Goal: Task Accomplishment & Management: Complete application form

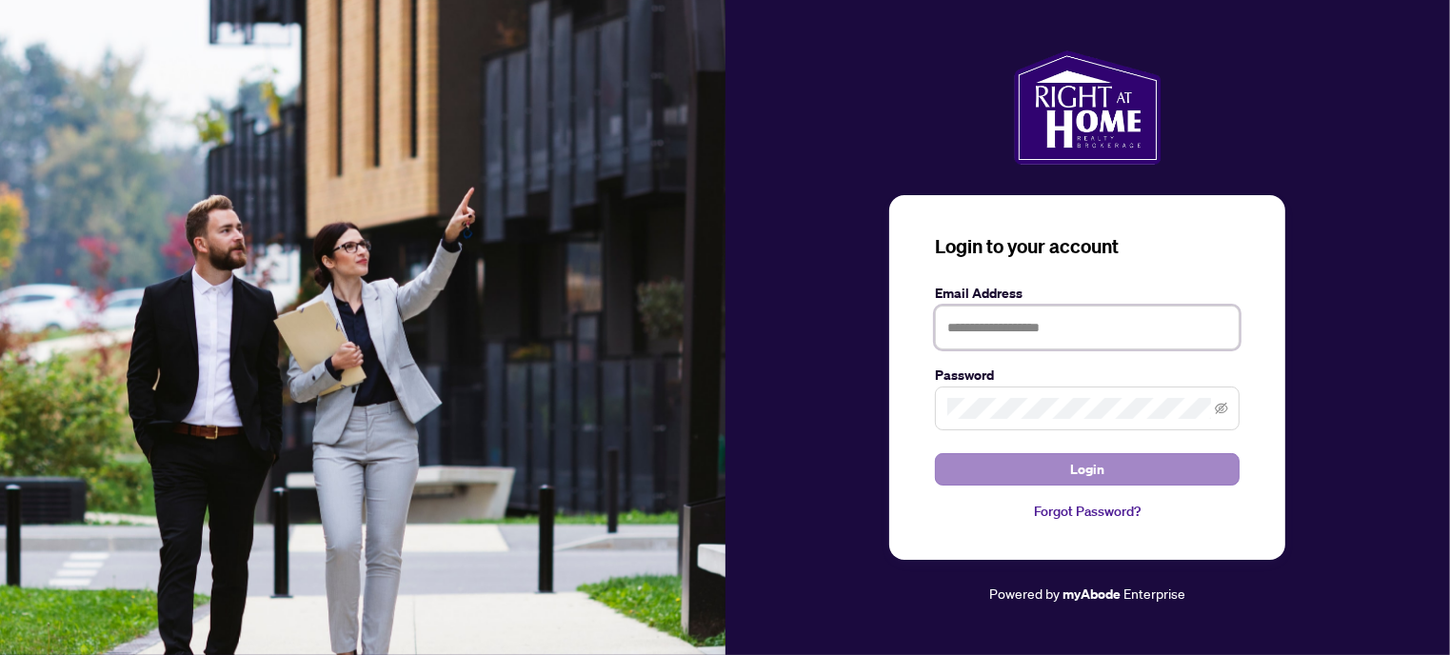
type input "**********"
click at [1092, 473] on span "Login" at bounding box center [1087, 469] width 34 height 30
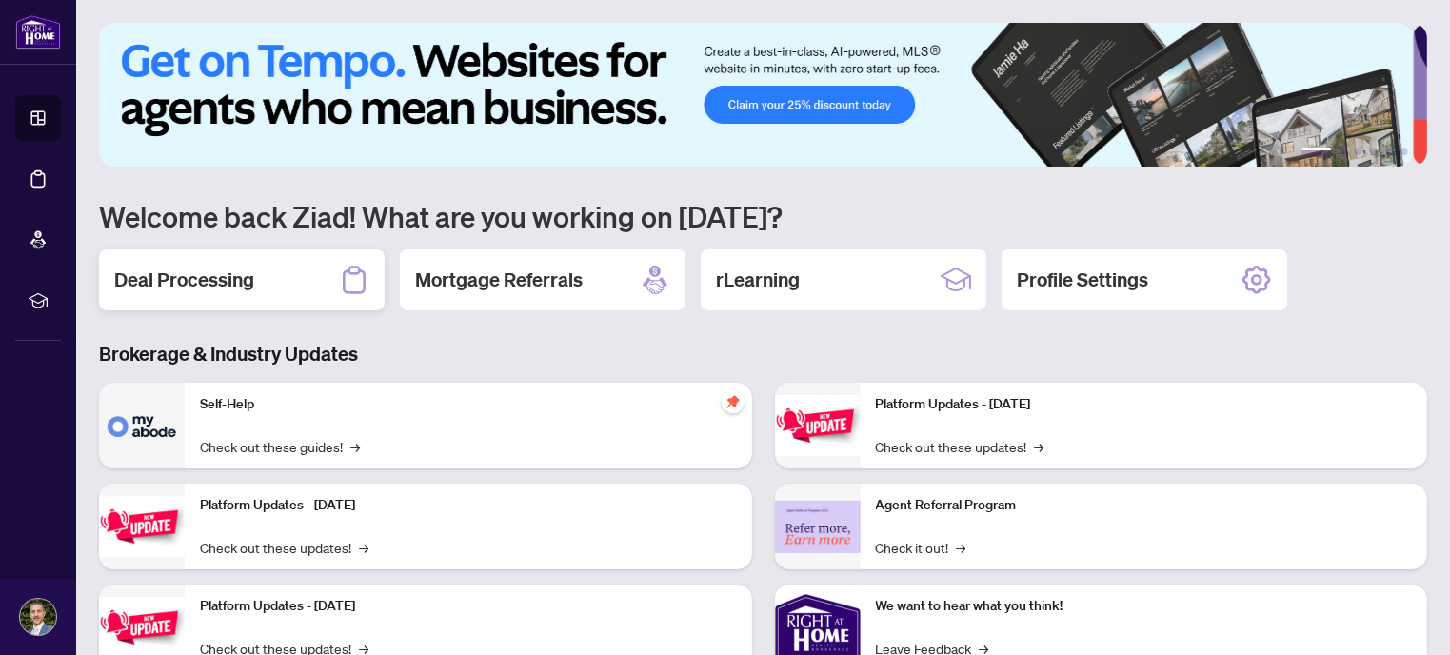
click at [200, 306] on div "Deal Processing" at bounding box center [242, 279] width 286 height 61
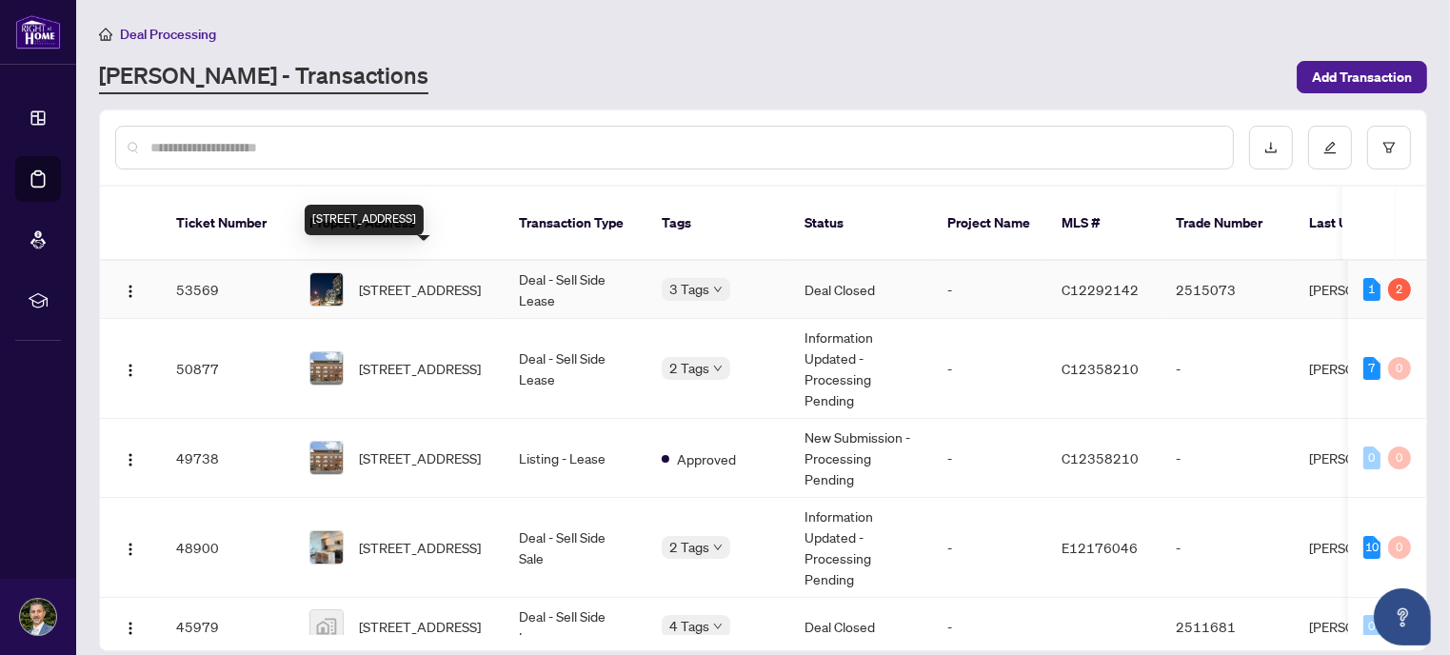
click at [406, 279] on span "[STREET_ADDRESS]" at bounding box center [420, 289] width 122 height 21
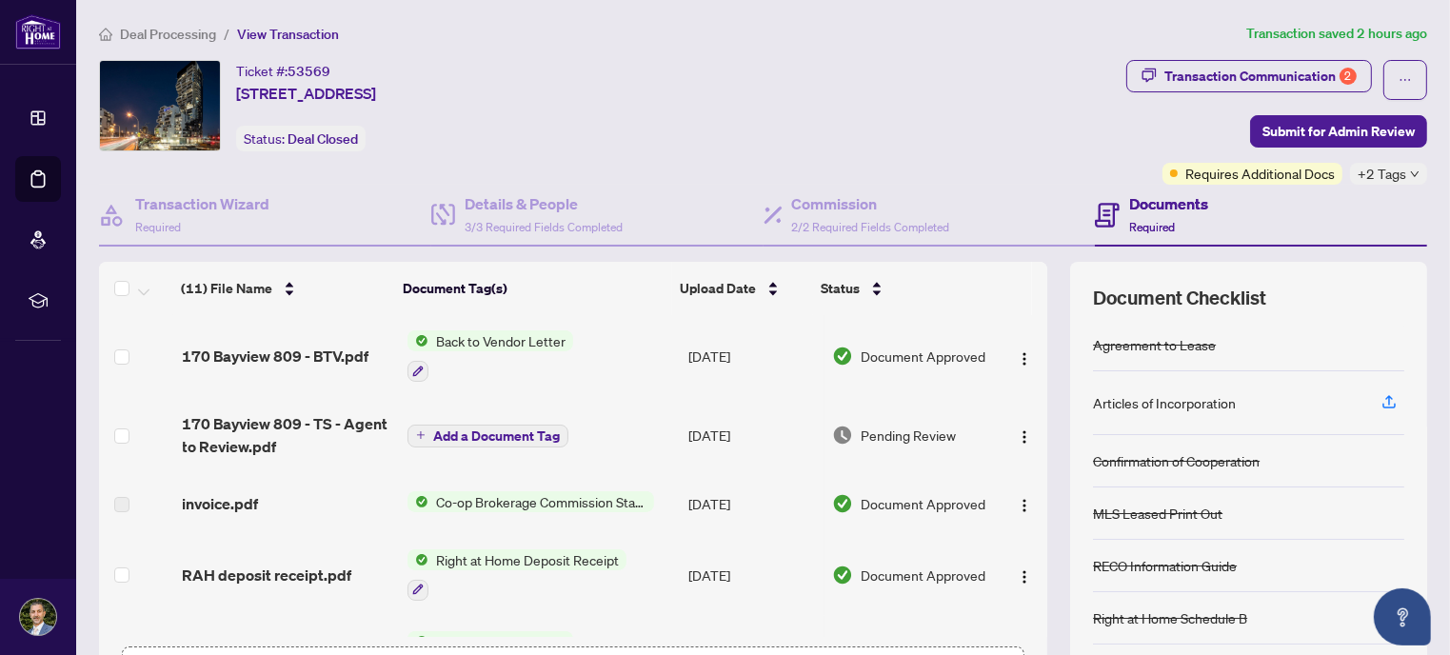
click at [497, 435] on span "Add a Document Tag" at bounding box center [496, 435] width 127 height 13
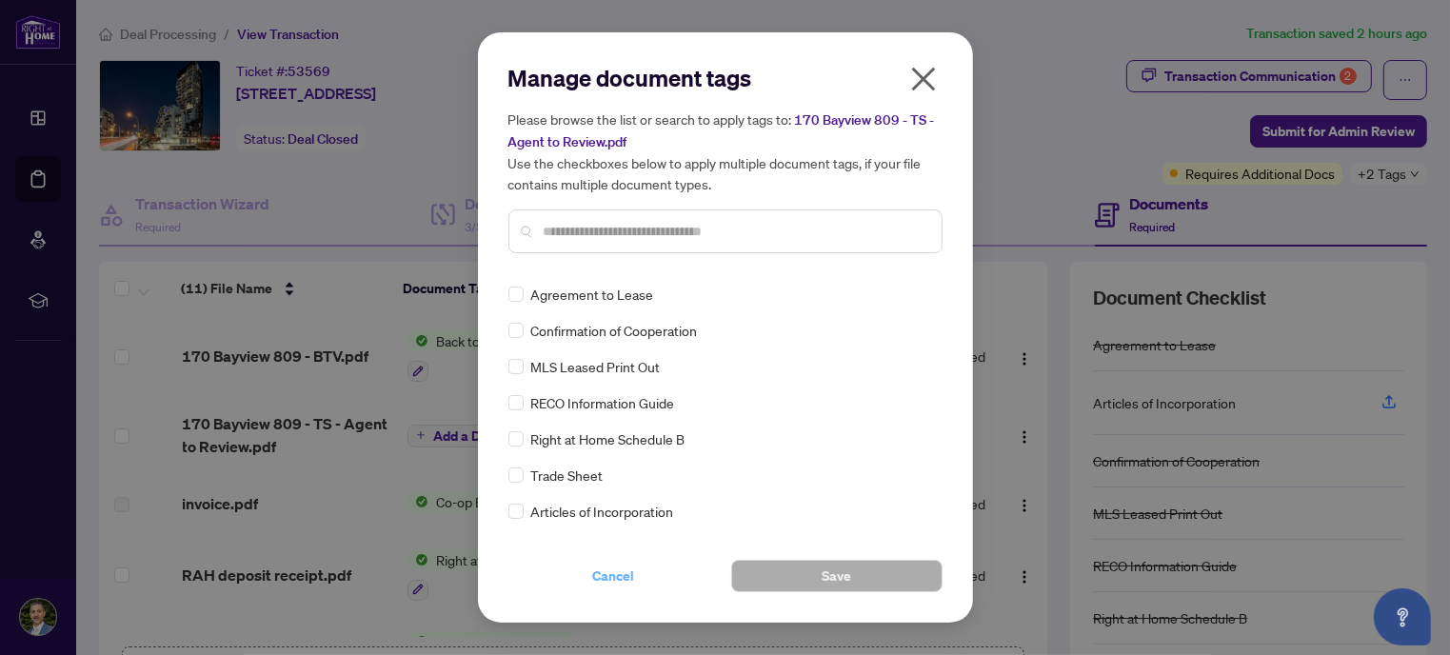
click at [621, 574] on span "Cancel" at bounding box center [614, 576] width 42 height 30
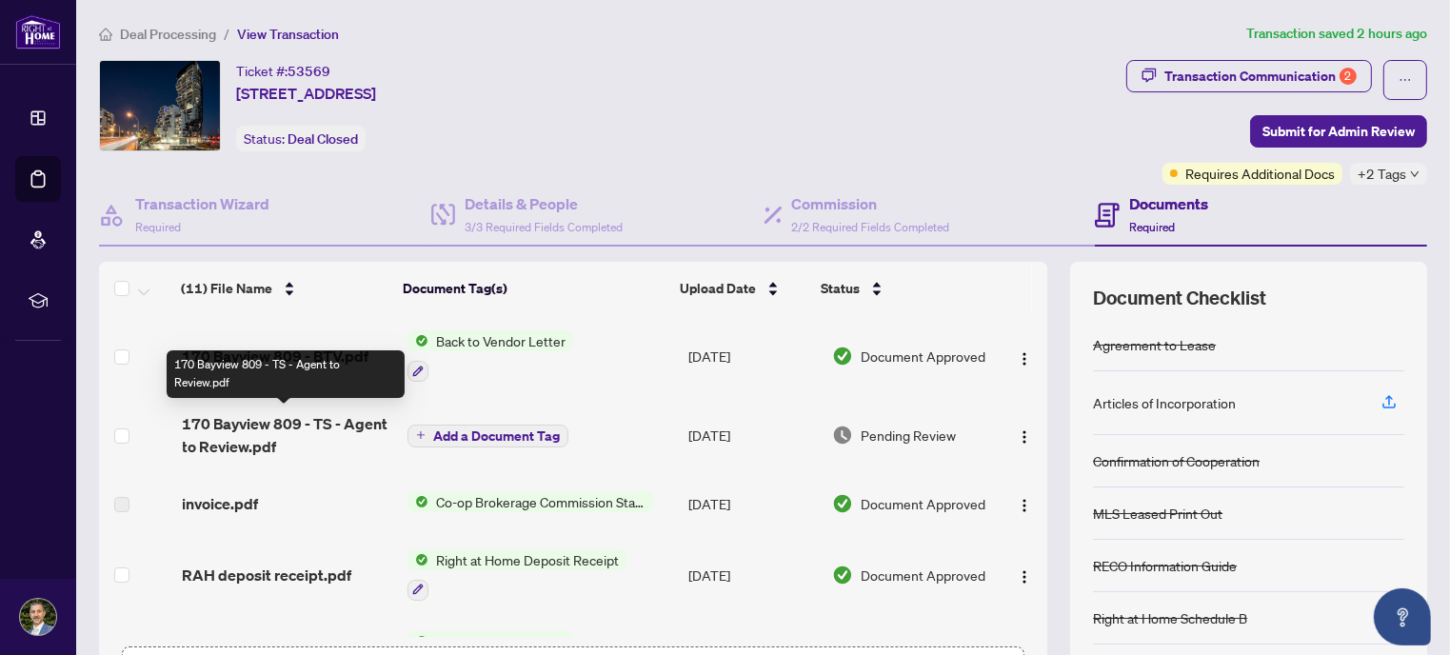
click at [248, 420] on span "170 Bayview 809 - TS - Agent to Review.pdf" at bounding box center [287, 435] width 209 height 46
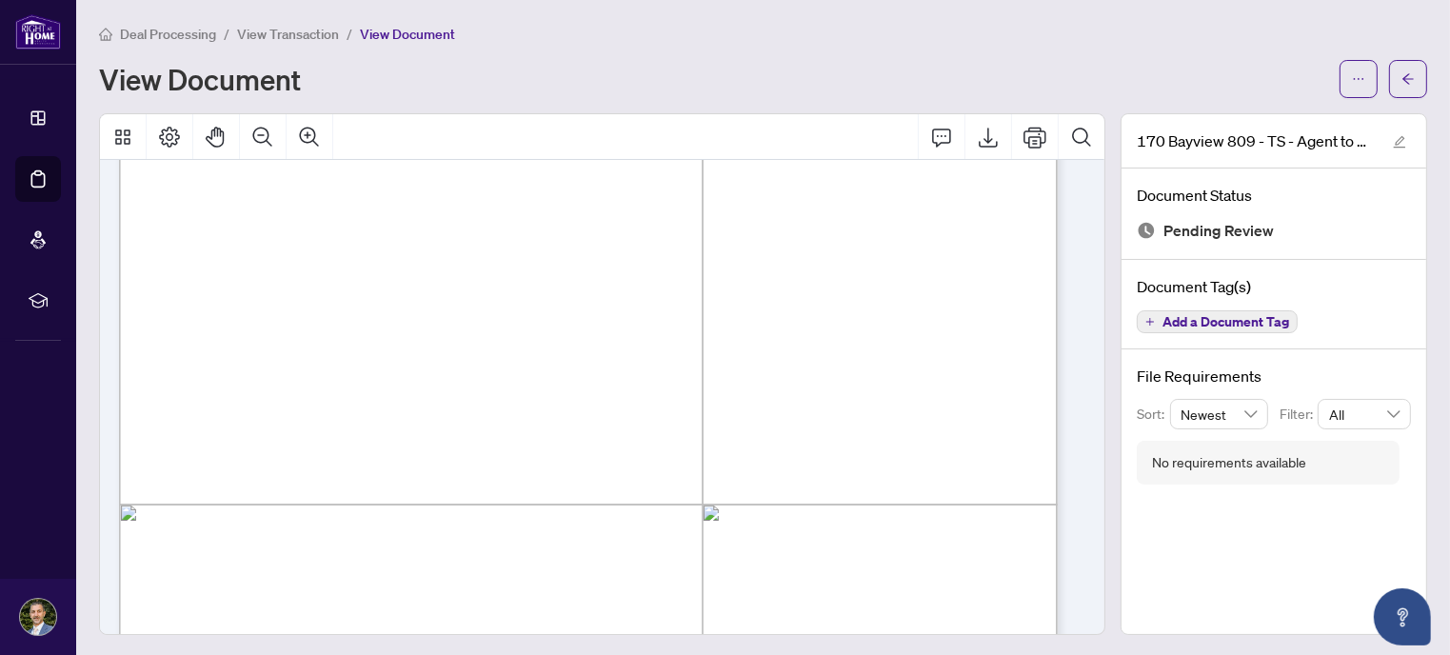
scroll to position [792, 0]
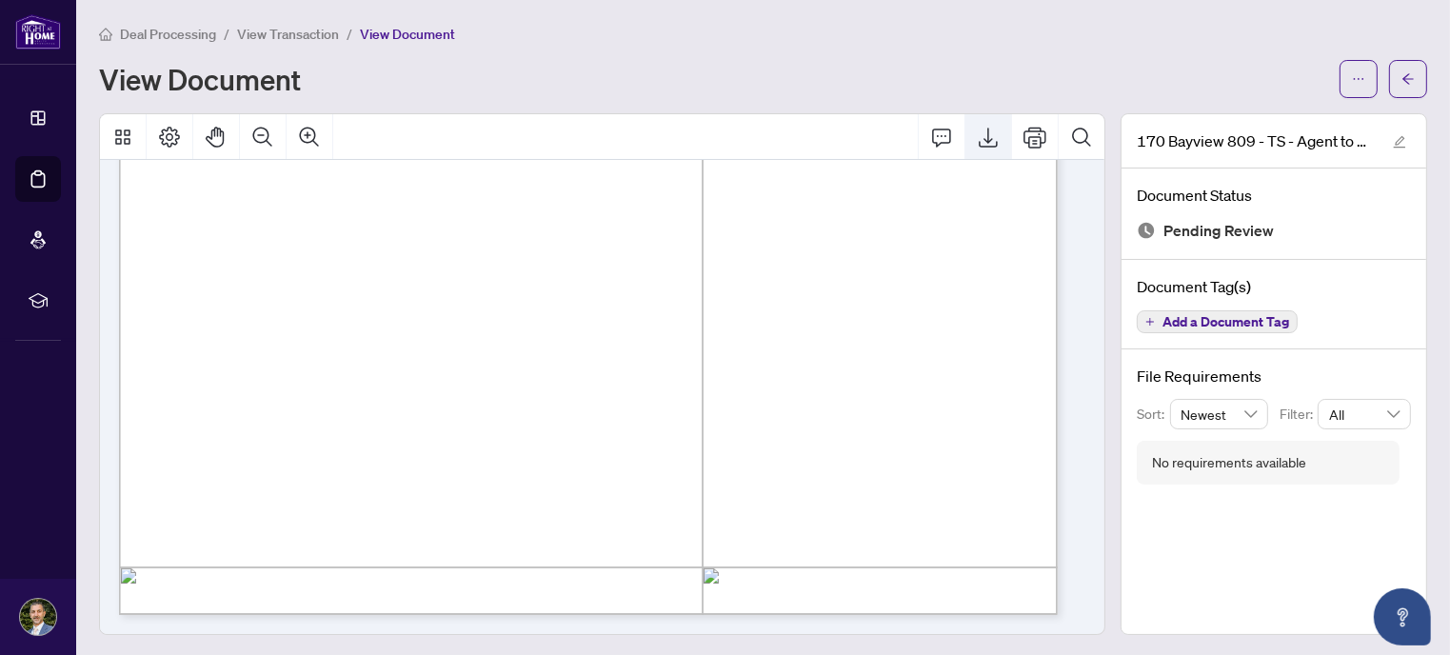
click at [977, 142] on icon "Export" at bounding box center [988, 137] width 23 height 23
click at [1403, 85] on button "button" at bounding box center [1408, 79] width 38 height 38
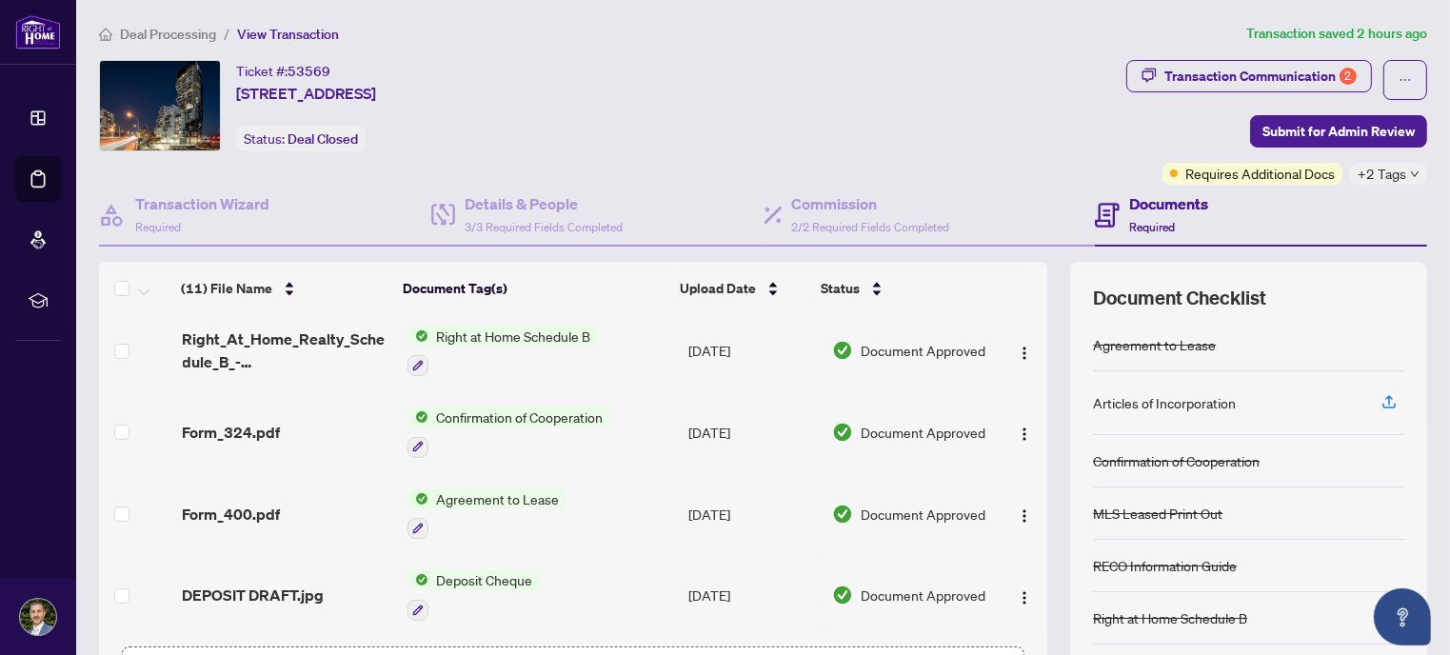
scroll to position [142, 0]
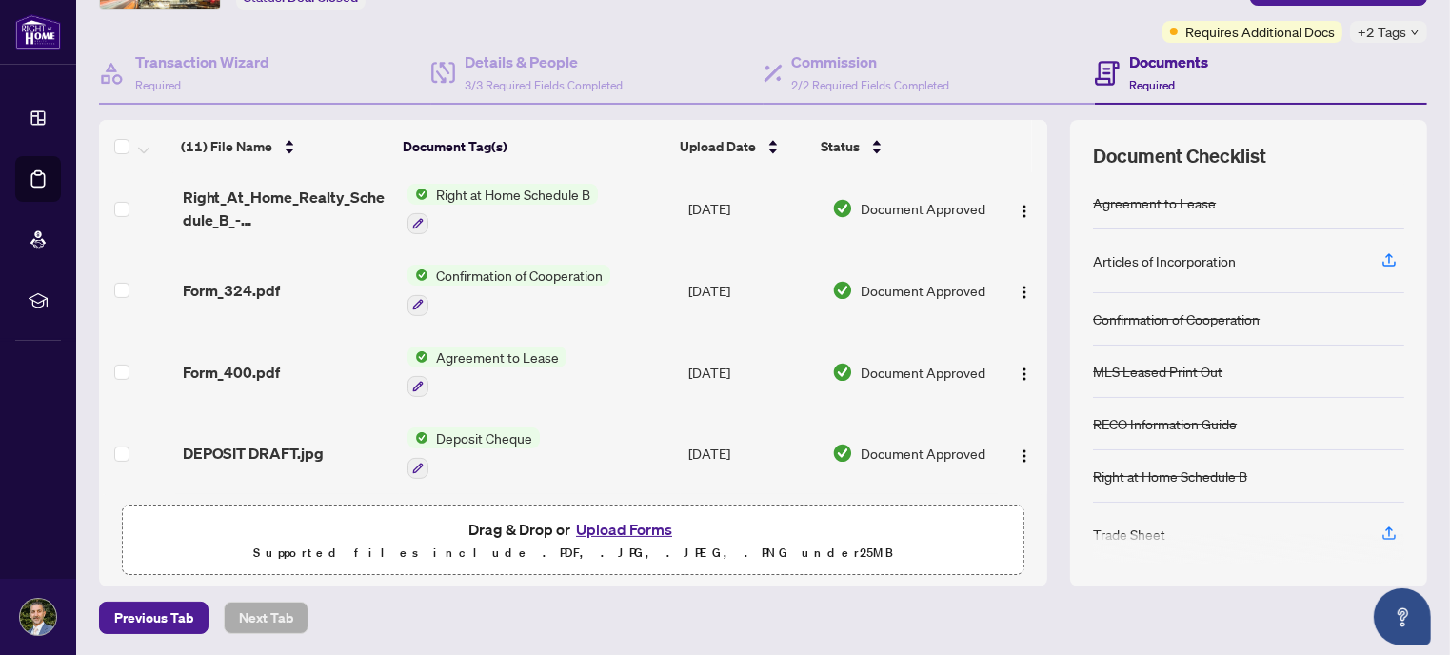
click at [632, 529] on button "Upload Forms" at bounding box center [624, 529] width 108 height 25
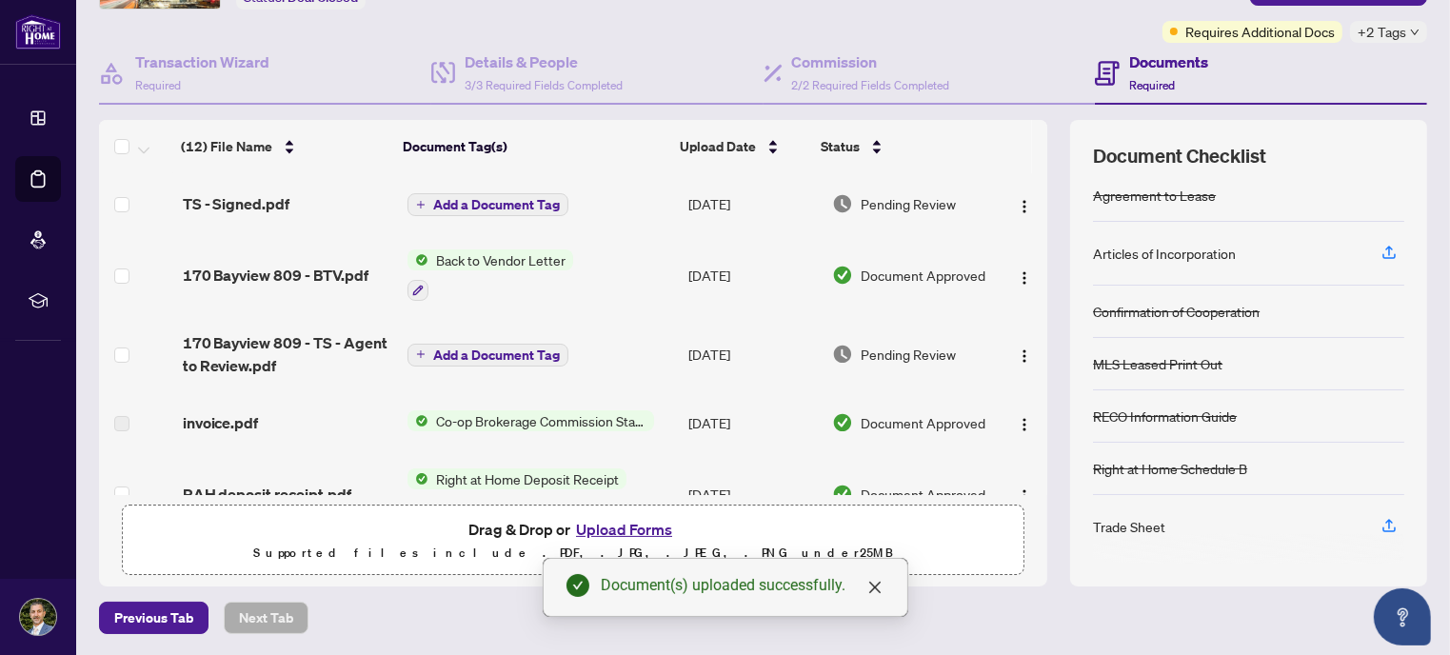
scroll to position [0, 0]
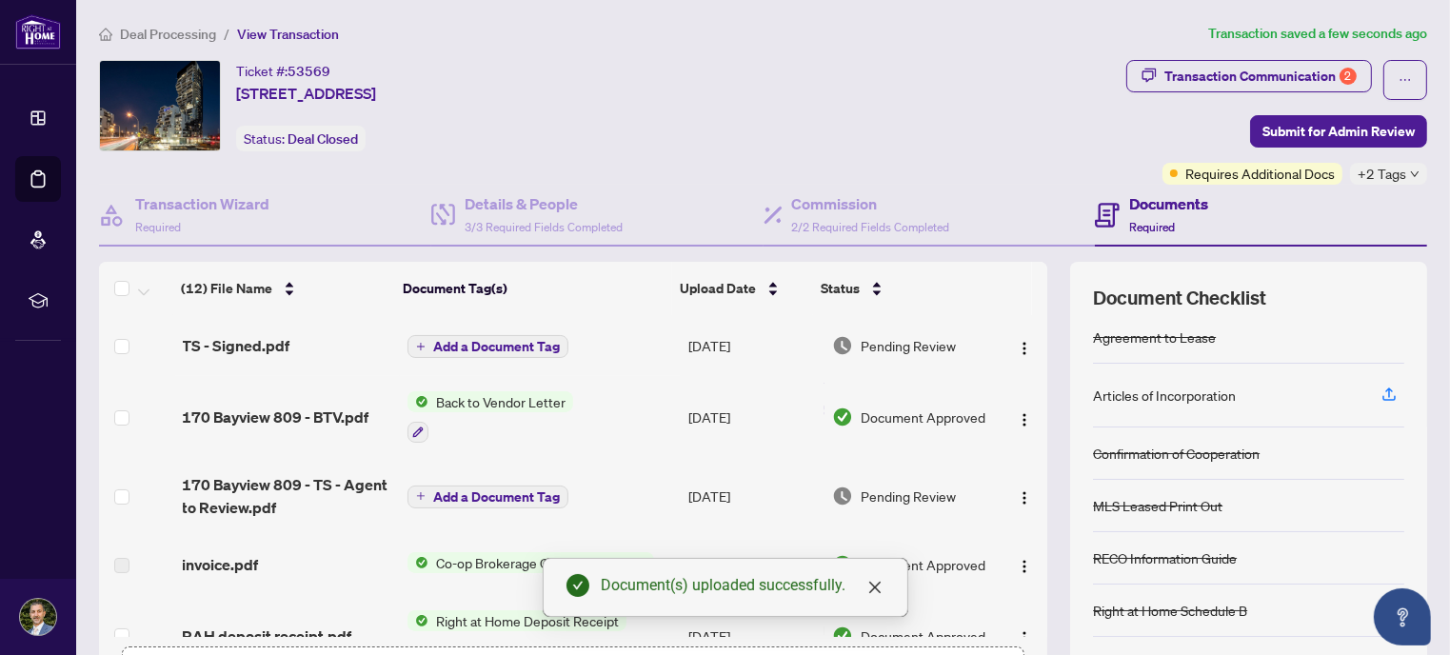
click at [474, 354] on button "Add a Document Tag" at bounding box center [488, 346] width 161 height 23
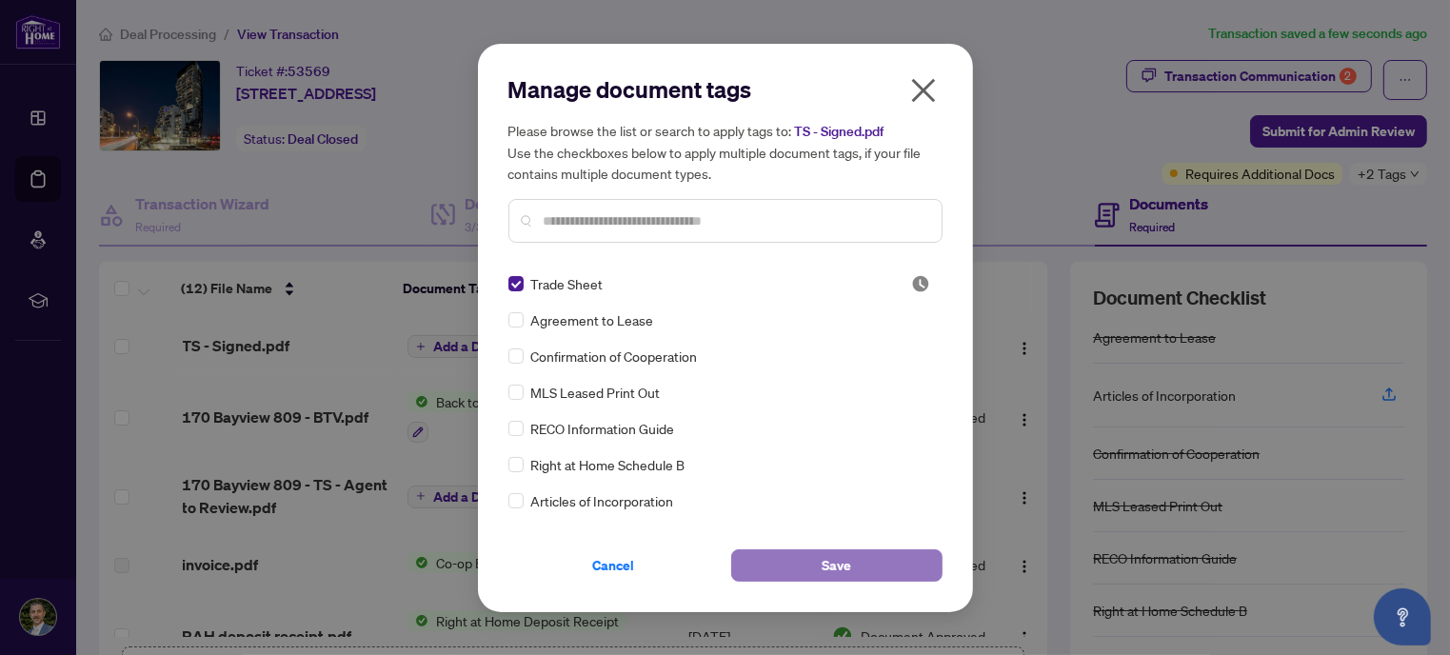
click at [830, 577] on span "Save" at bounding box center [837, 565] width 30 height 30
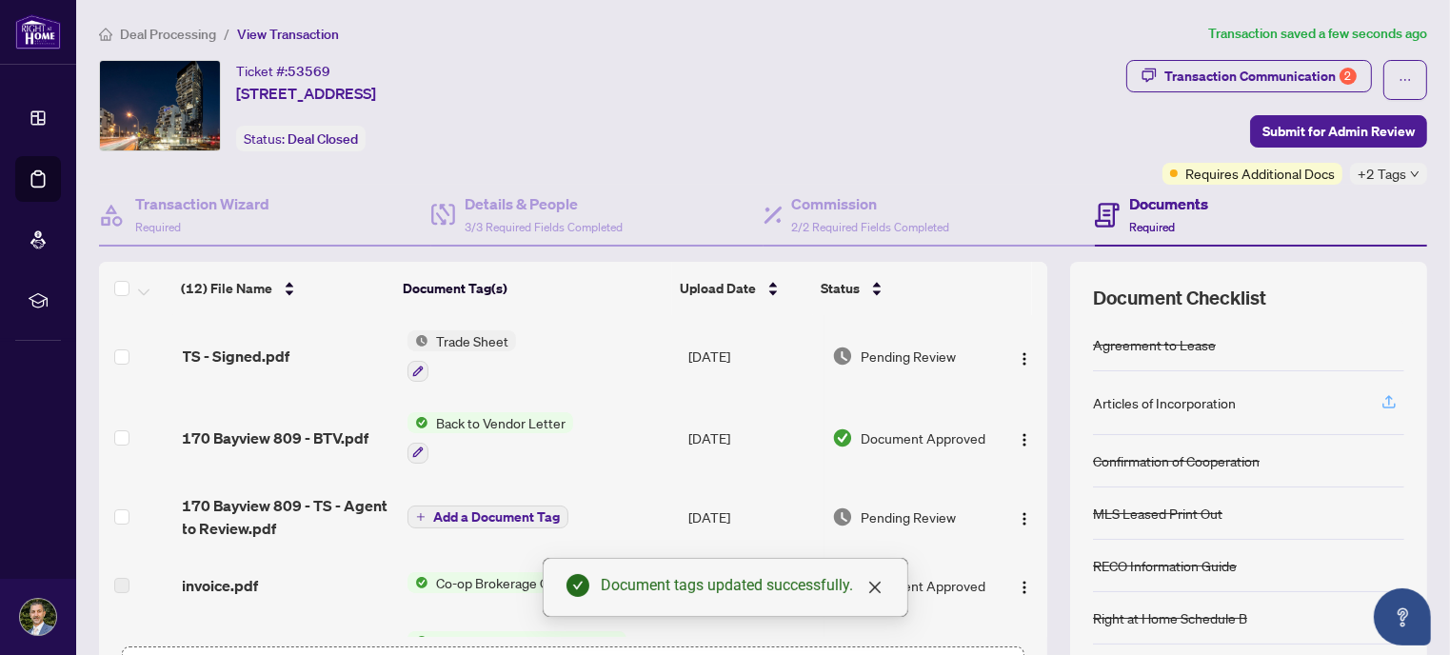
click at [1381, 398] on icon "button" at bounding box center [1389, 401] width 17 height 17
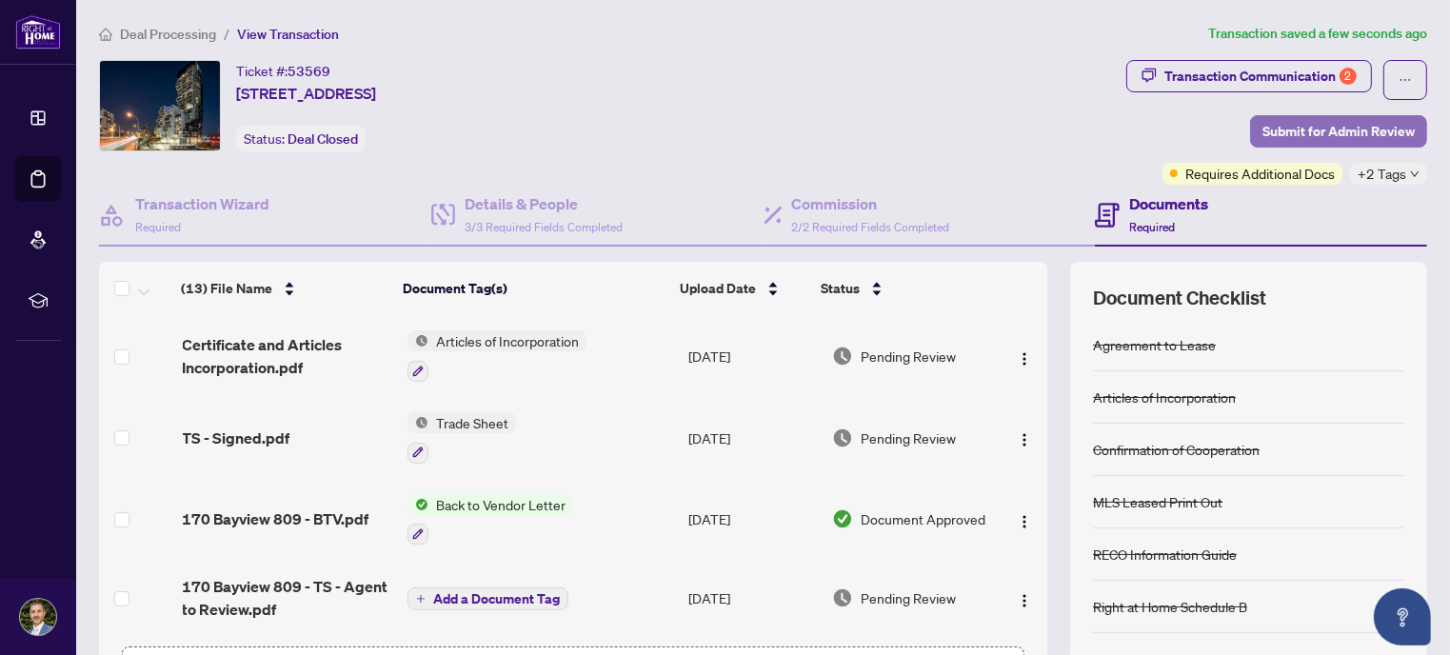
click at [1299, 127] on span "Submit for Admin Review" at bounding box center [1339, 131] width 152 height 30
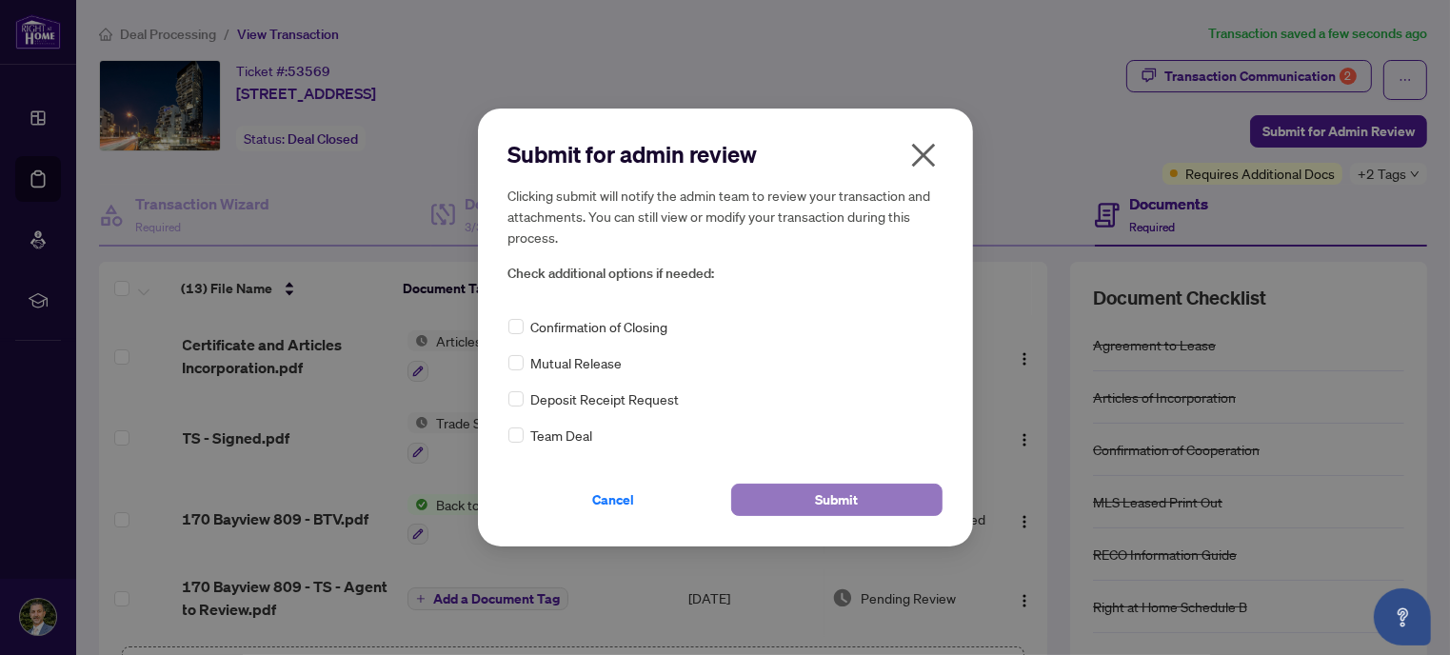
click at [832, 497] on span "Submit" at bounding box center [836, 500] width 43 height 30
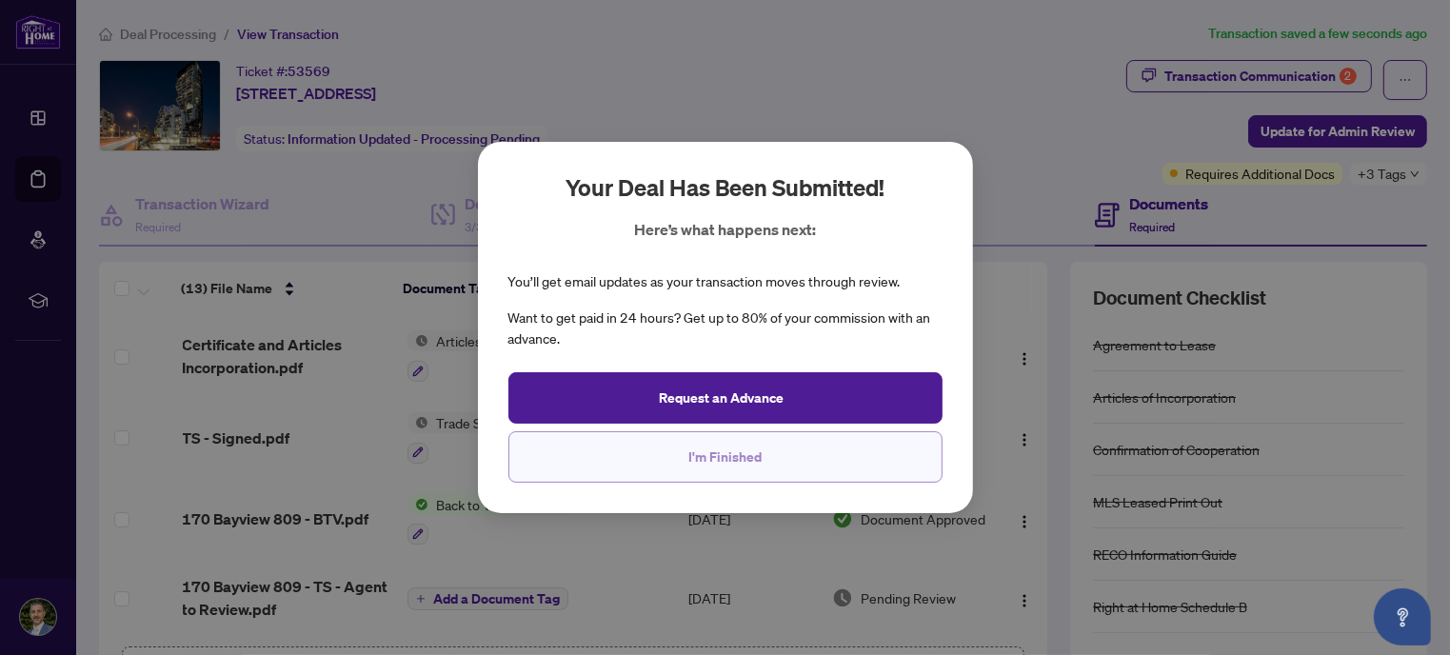
click at [745, 458] on span "I'm Finished" at bounding box center [724, 457] width 73 height 30
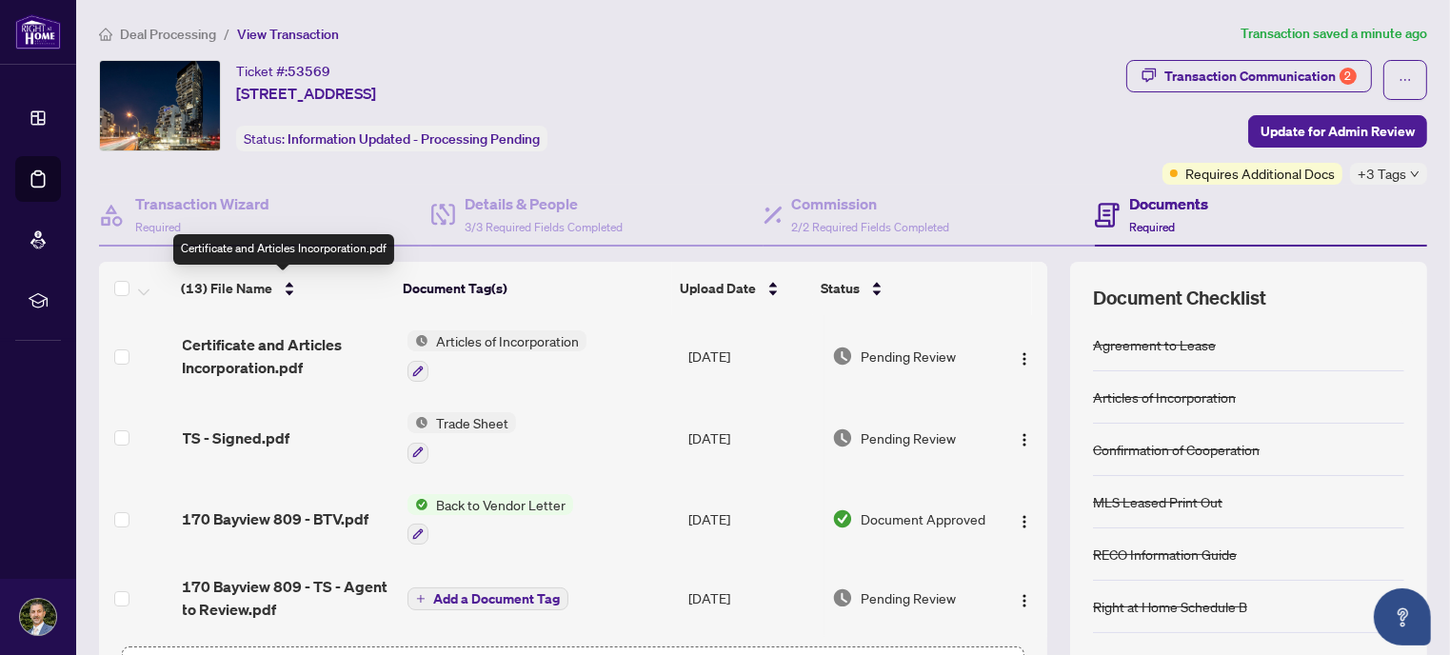
scroll to position [172, 0]
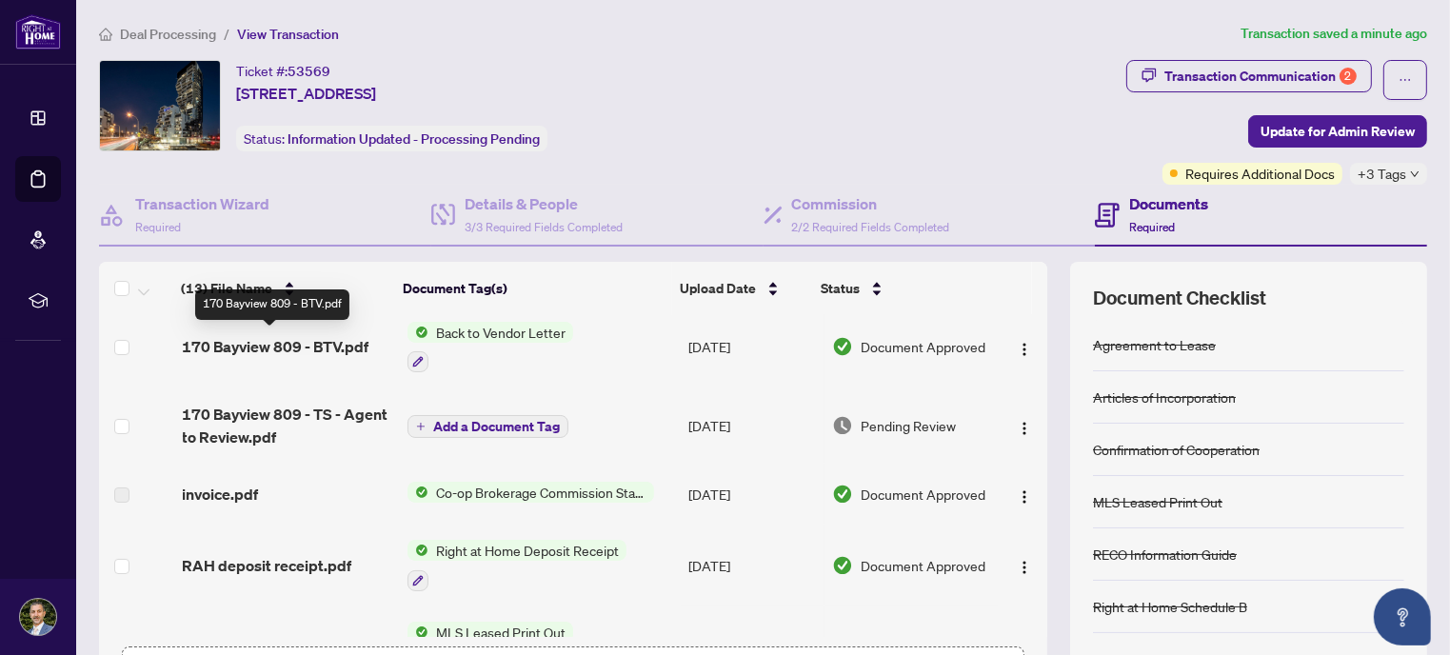
click at [267, 353] on span "170 Bayview 809 - BTV.pdf" at bounding box center [276, 346] width 187 height 23
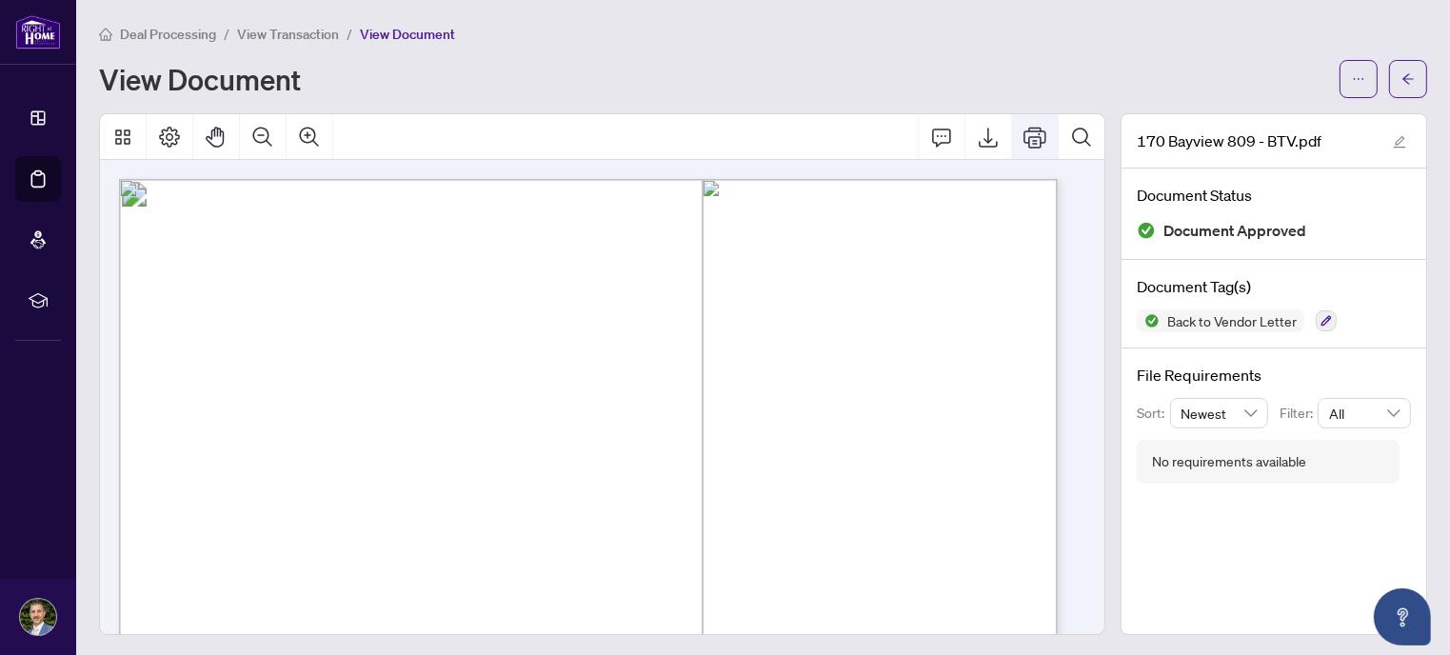
click at [1025, 135] on icon "Print" at bounding box center [1035, 137] width 23 height 21
click at [1352, 73] on icon "ellipsis" at bounding box center [1358, 78] width 13 height 13
click at [1278, 109] on span "Download" at bounding box center [1276, 119] width 145 height 21
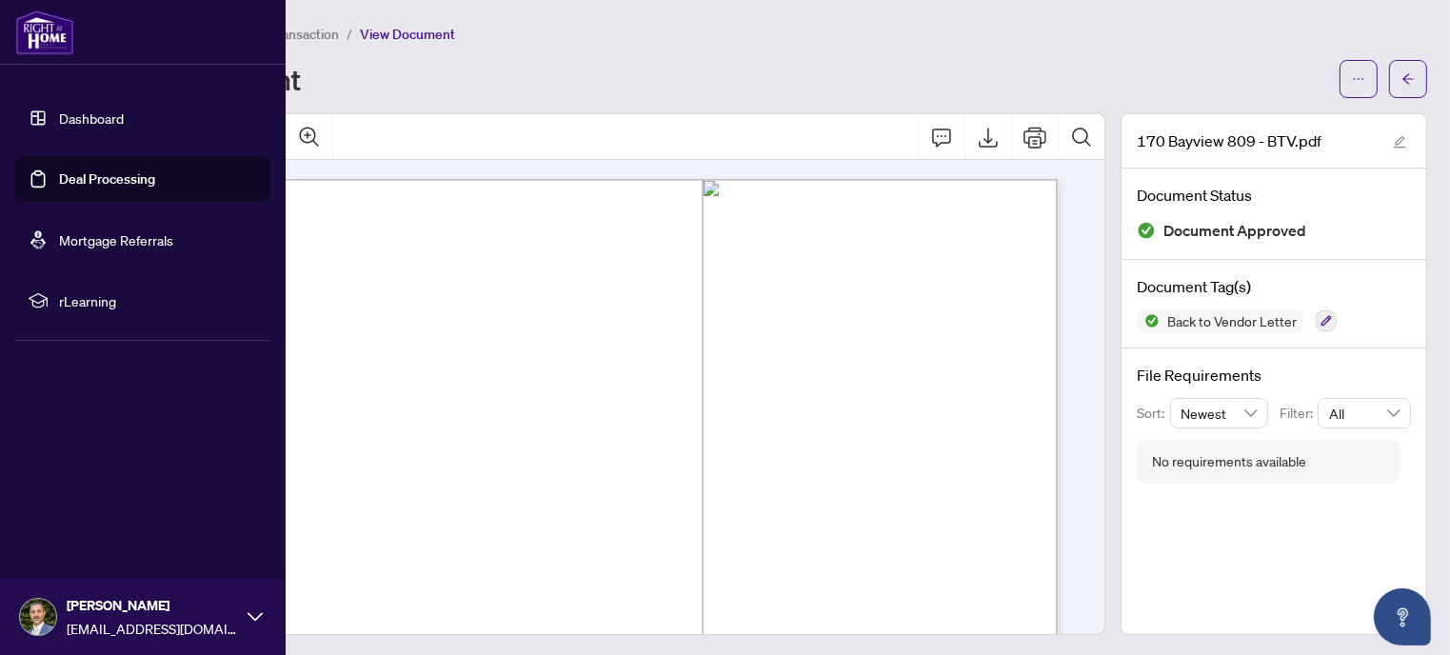
click at [109, 175] on link "Deal Processing" at bounding box center [107, 178] width 96 height 17
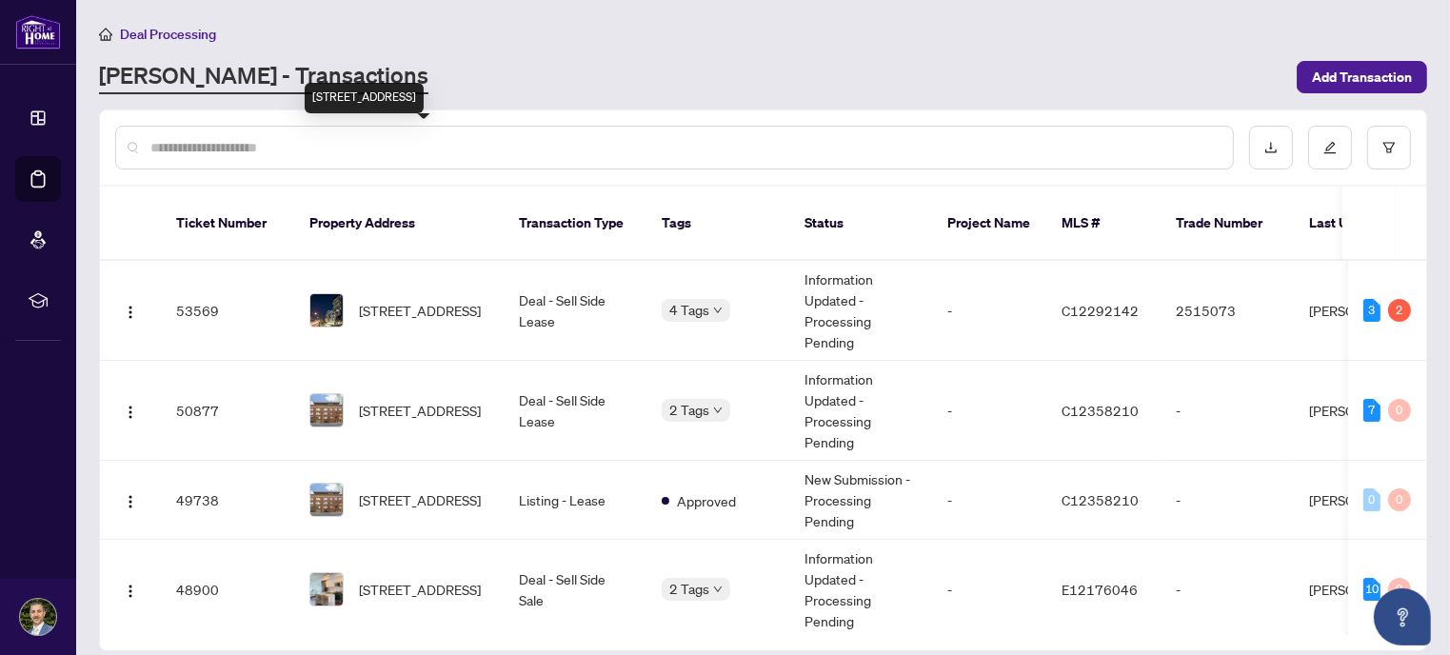
scroll to position [286, 0]
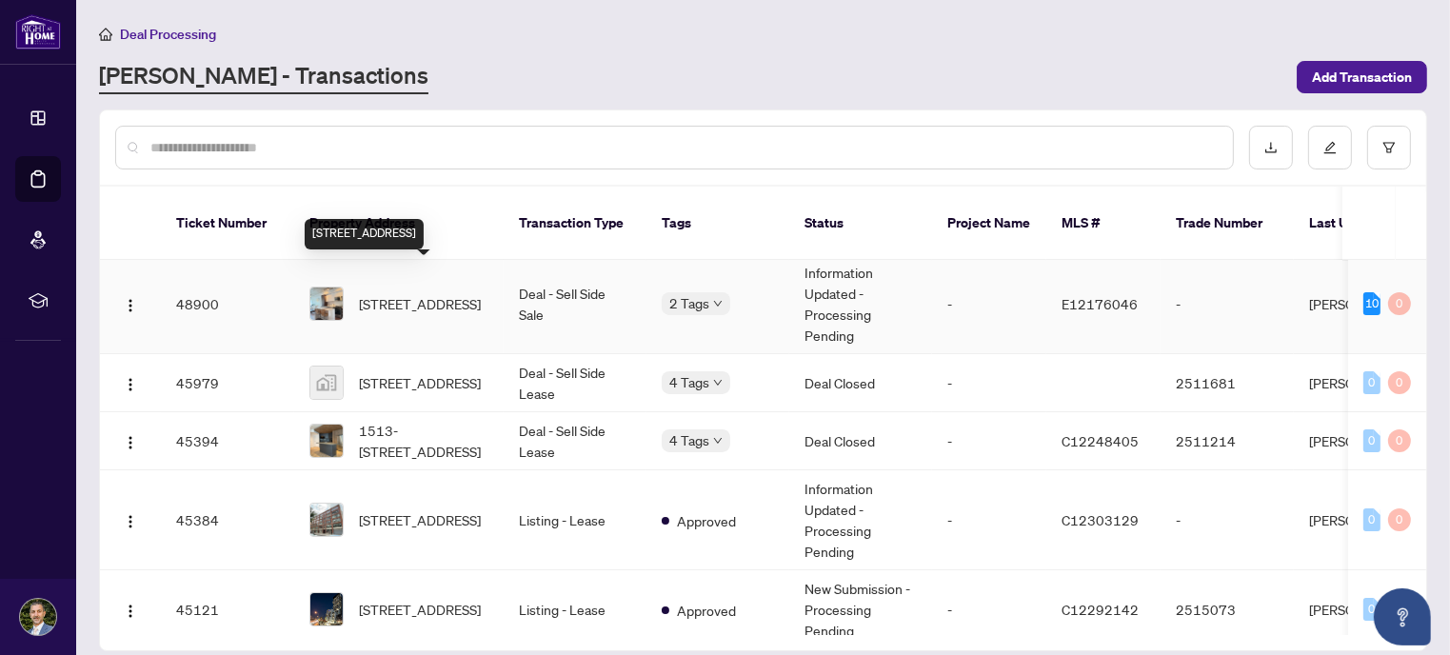
click at [415, 293] on span "[STREET_ADDRESS]" at bounding box center [420, 303] width 122 height 21
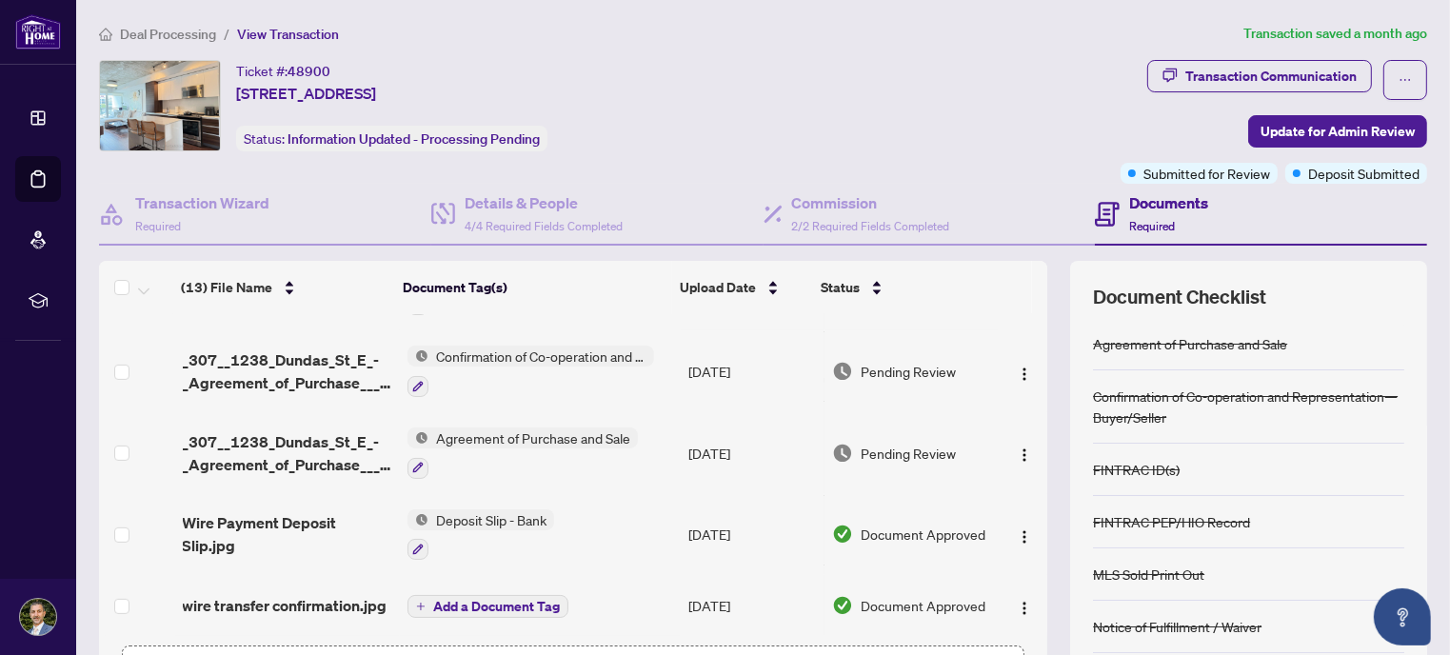
scroll to position [141, 0]
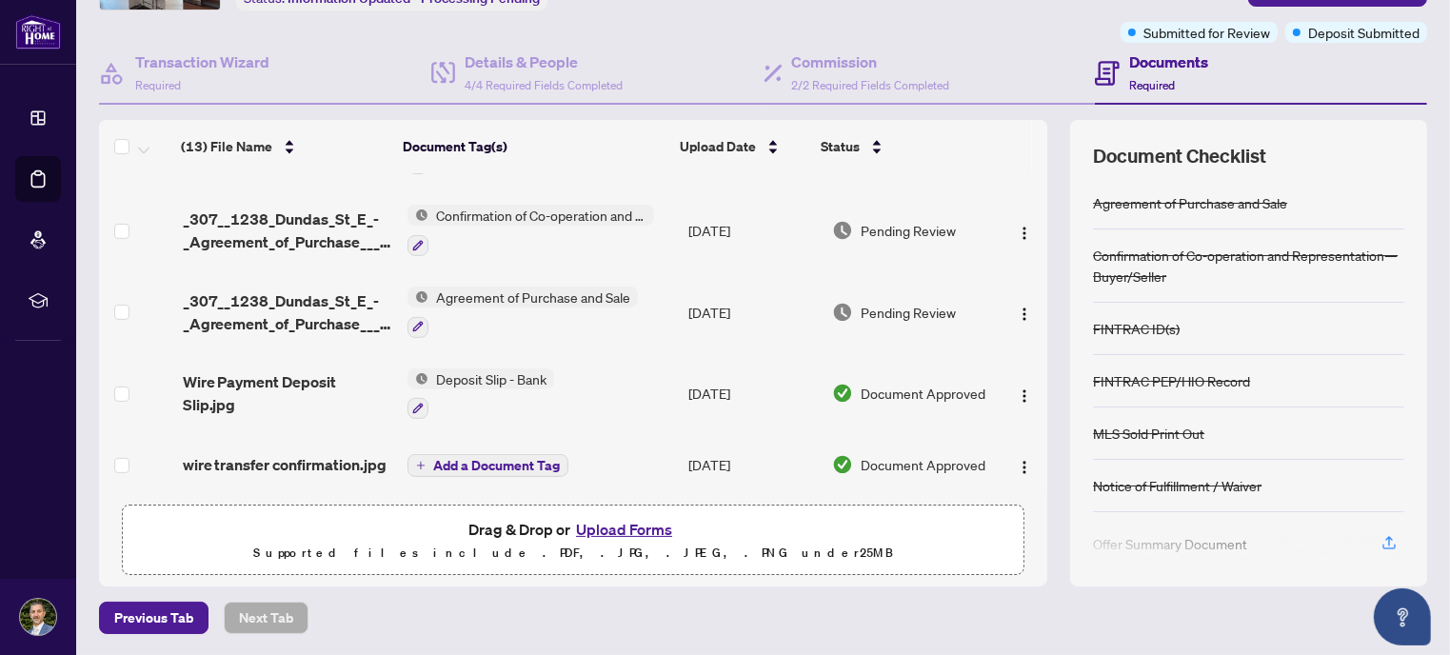
click at [647, 528] on button "Upload Forms" at bounding box center [624, 529] width 108 height 25
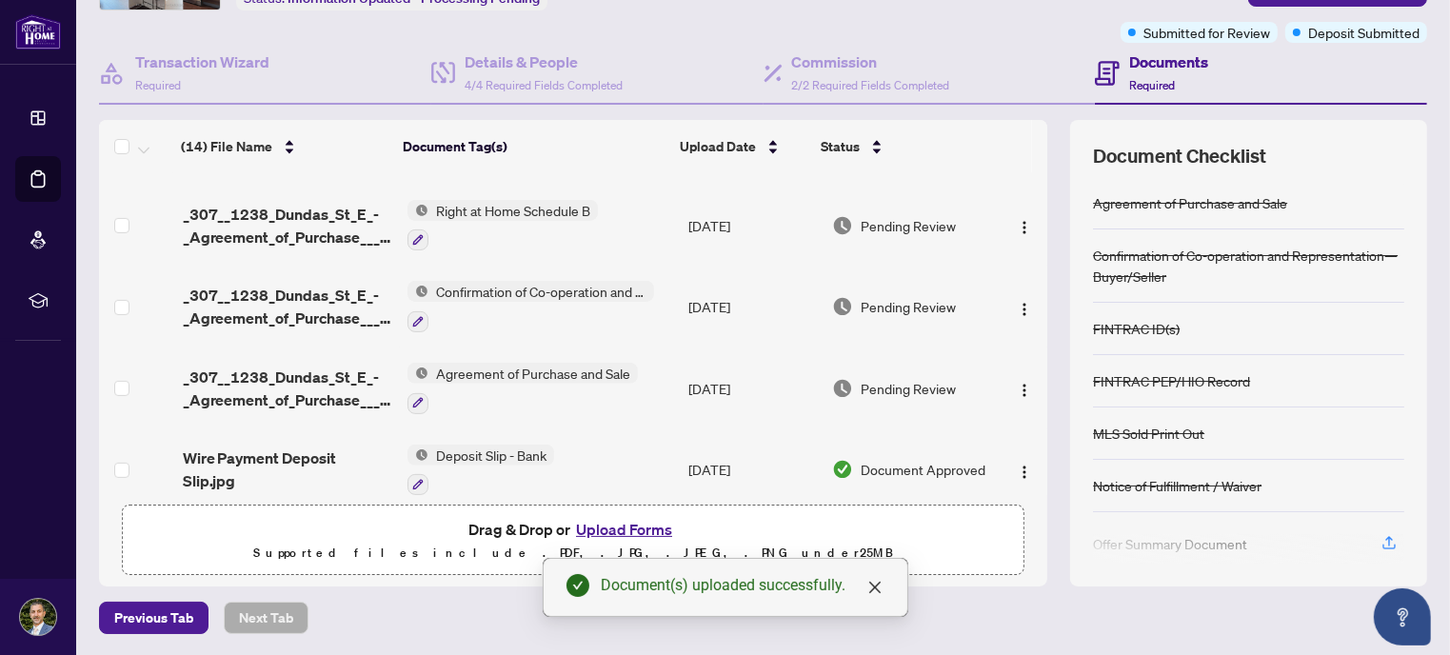
scroll to position [773, 0]
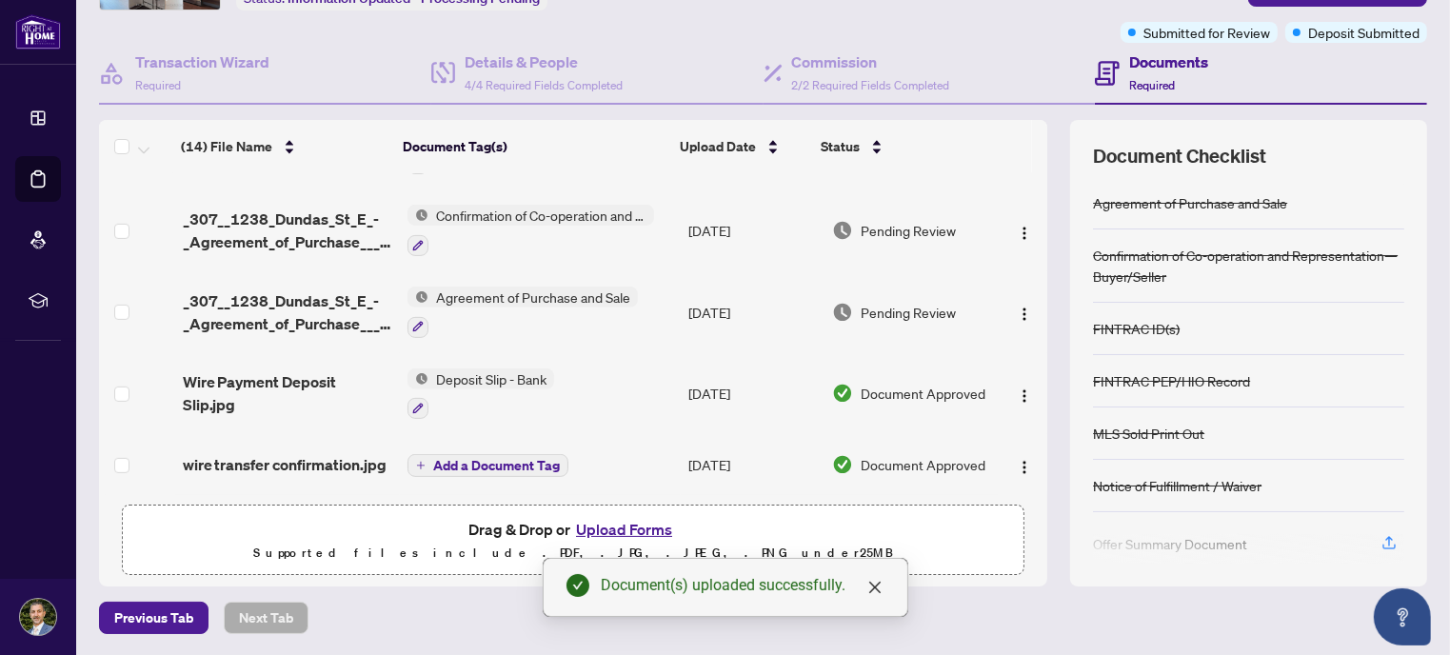
click at [492, 459] on span "Add a Document Tag" at bounding box center [496, 465] width 127 height 13
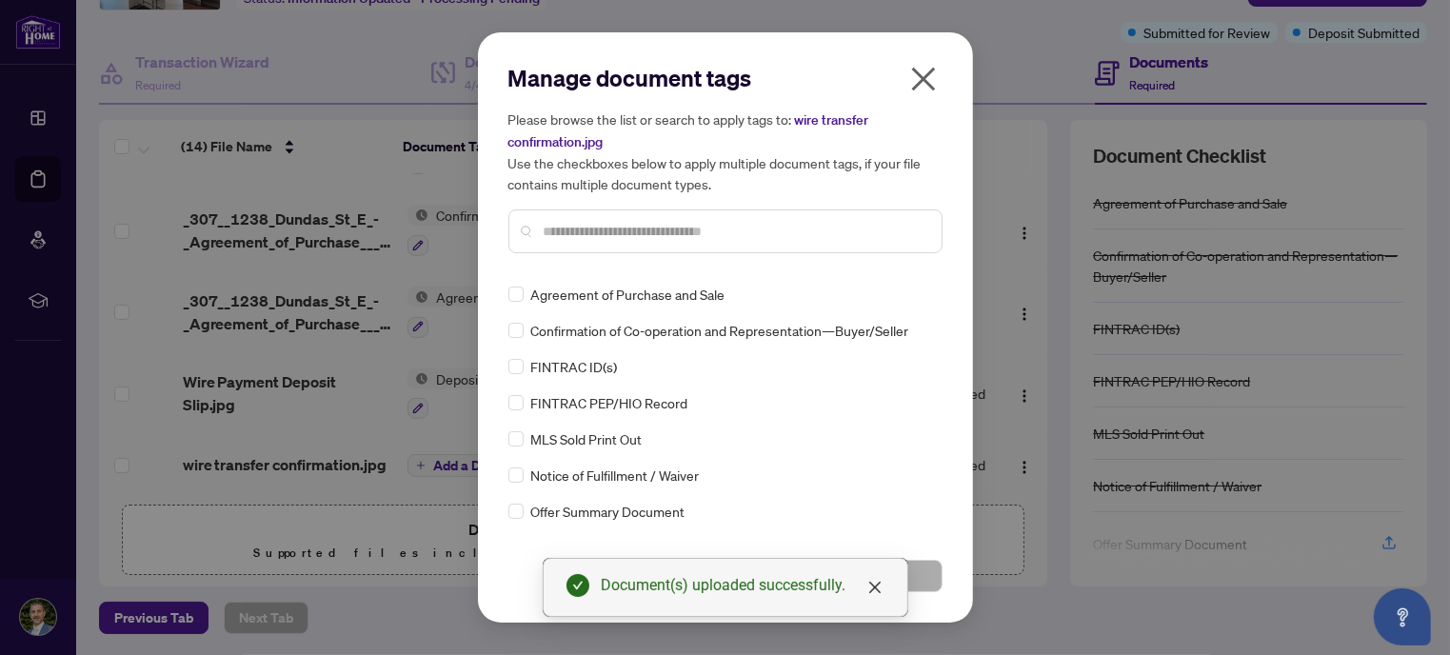
click at [926, 83] on icon "close" at bounding box center [923, 80] width 24 height 24
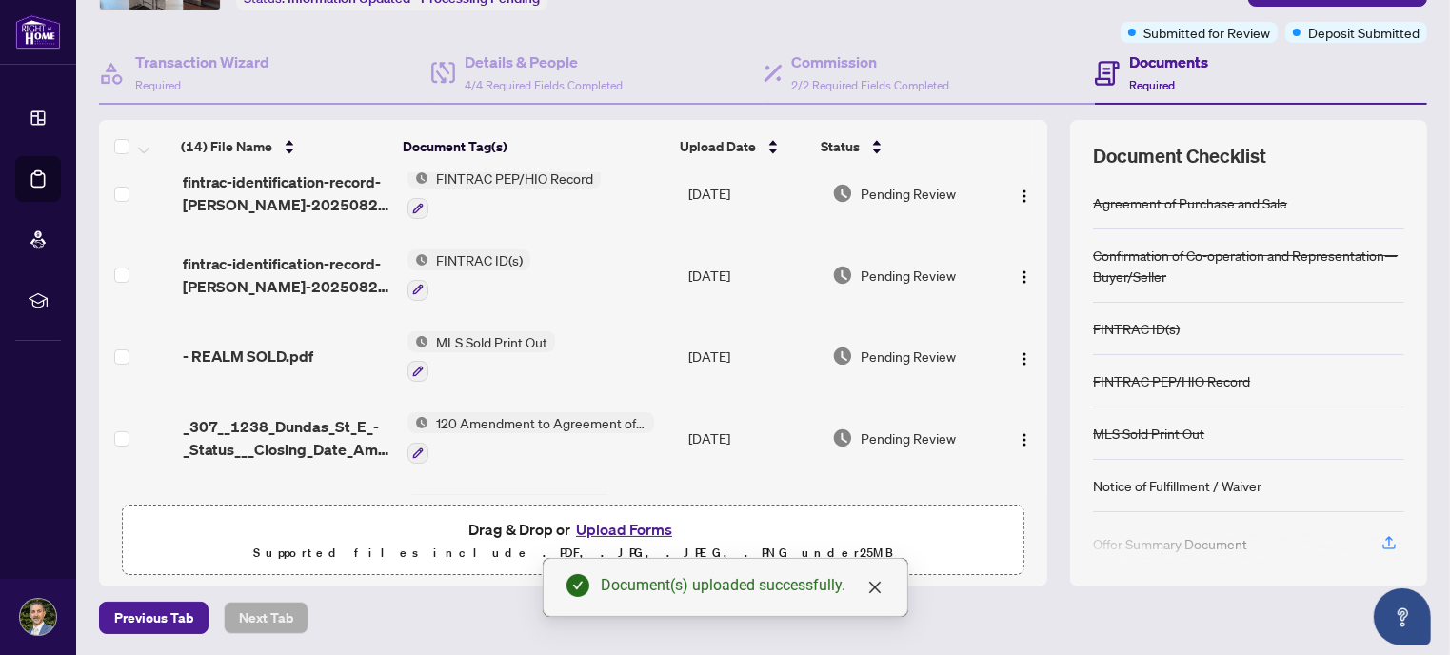
scroll to position [0, 0]
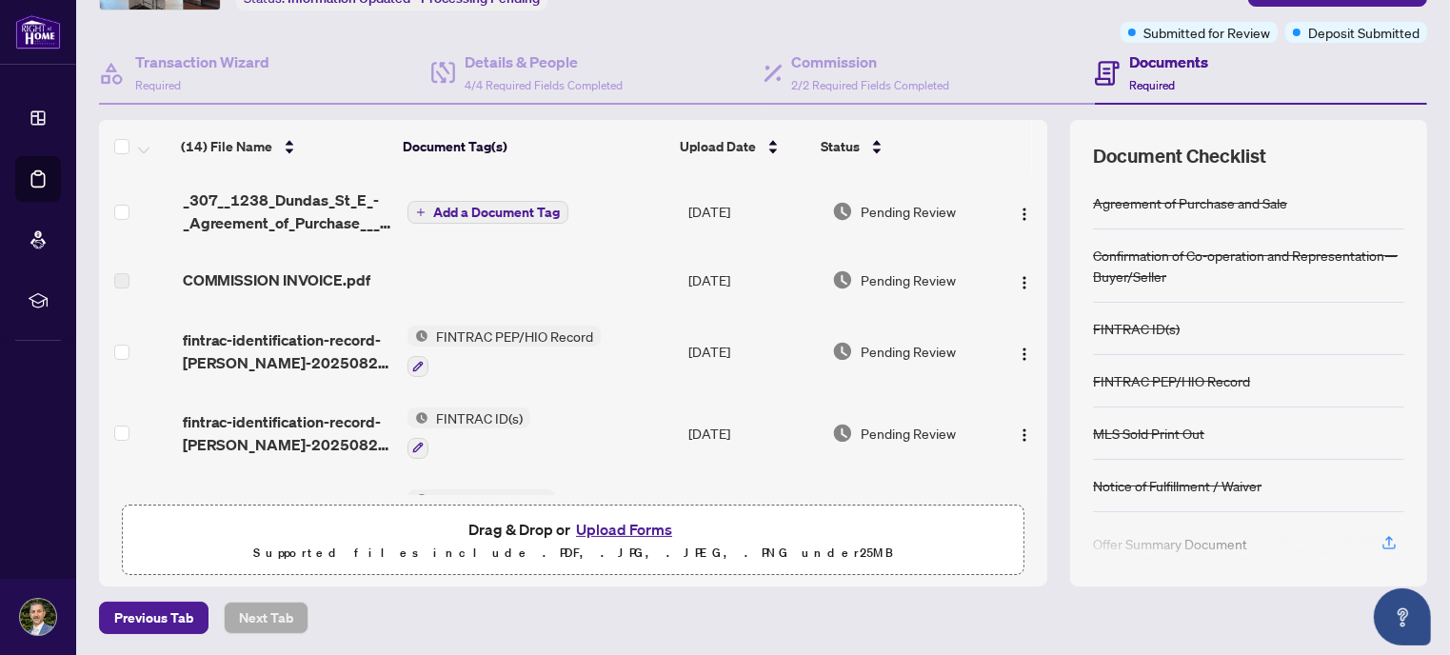
click at [496, 218] on span "Add a Document Tag" at bounding box center [496, 212] width 127 height 13
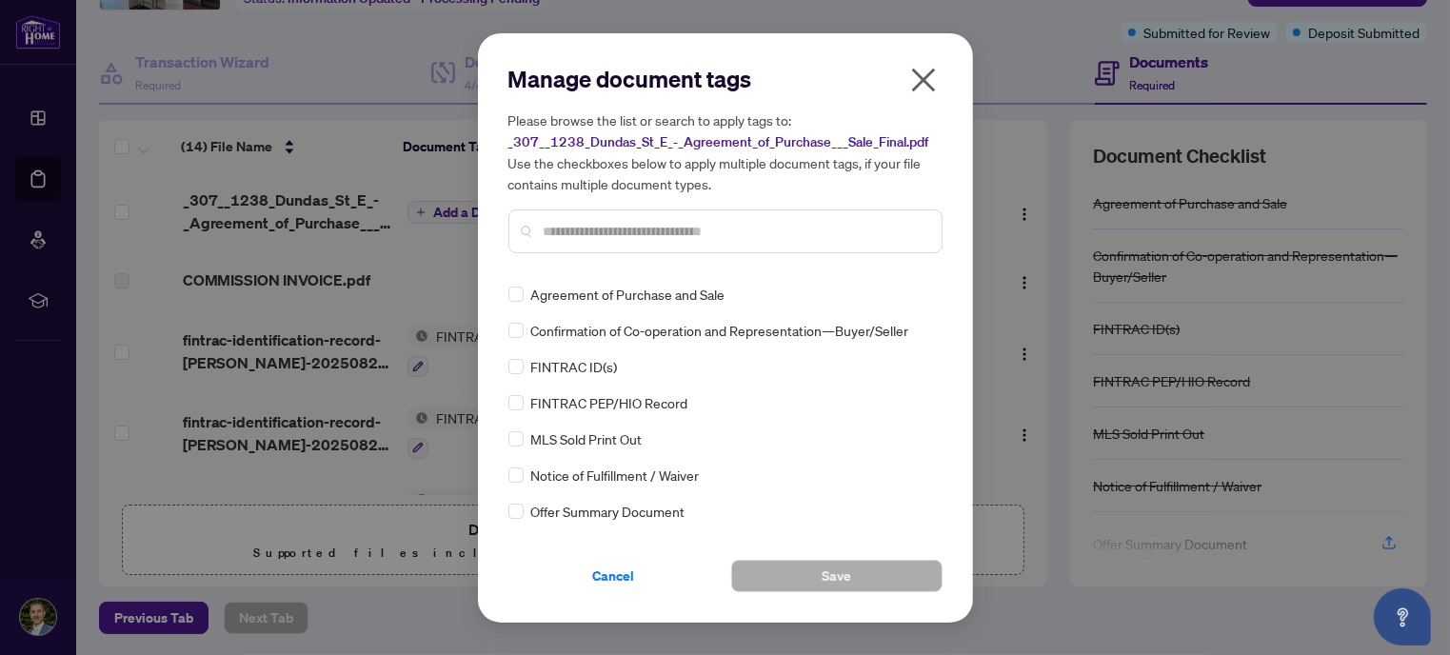
click at [636, 232] on input "text" at bounding box center [735, 231] width 383 height 21
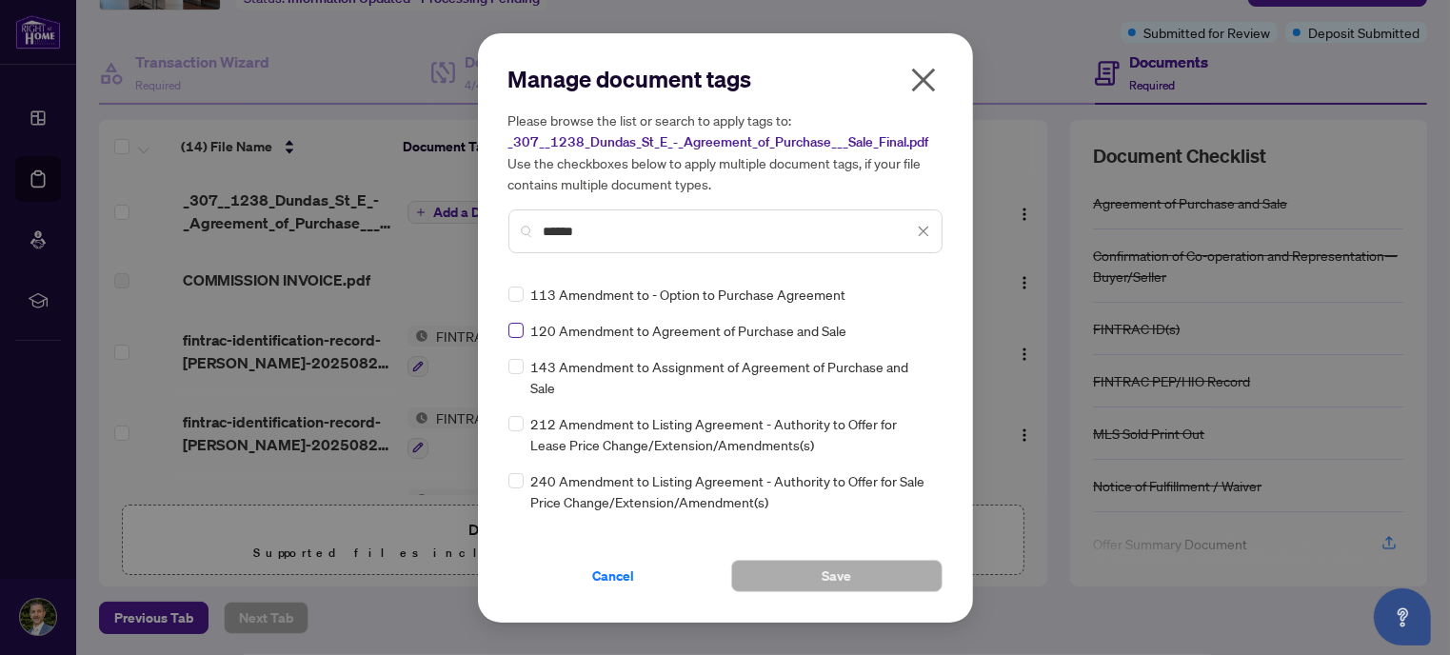
type input "******"
click at [518, 338] on label at bounding box center [515, 330] width 15 height 21
click at [857, 576] on button "Save" at bounding box center [836, 576] width 211 height 32
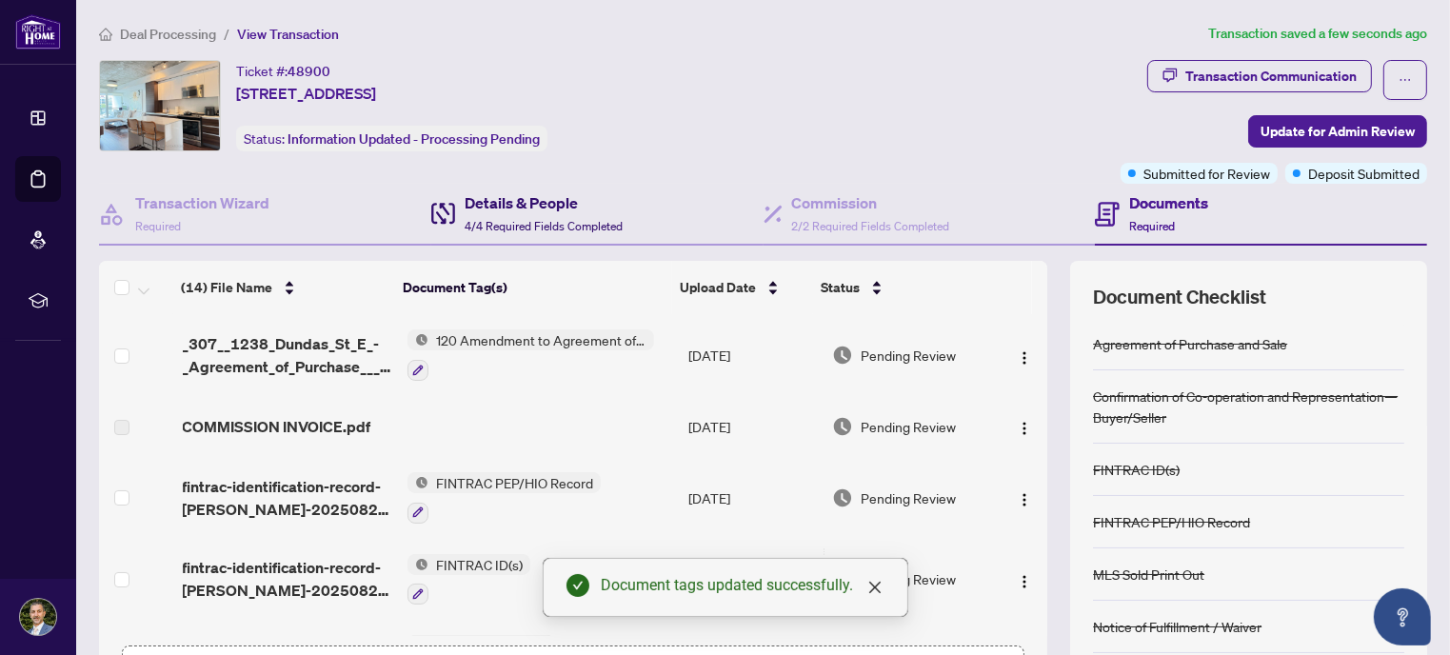
click at [515, 222] on span "4/4 Required Fields Completed" at bounding box center [544, 226] width 158 height 14
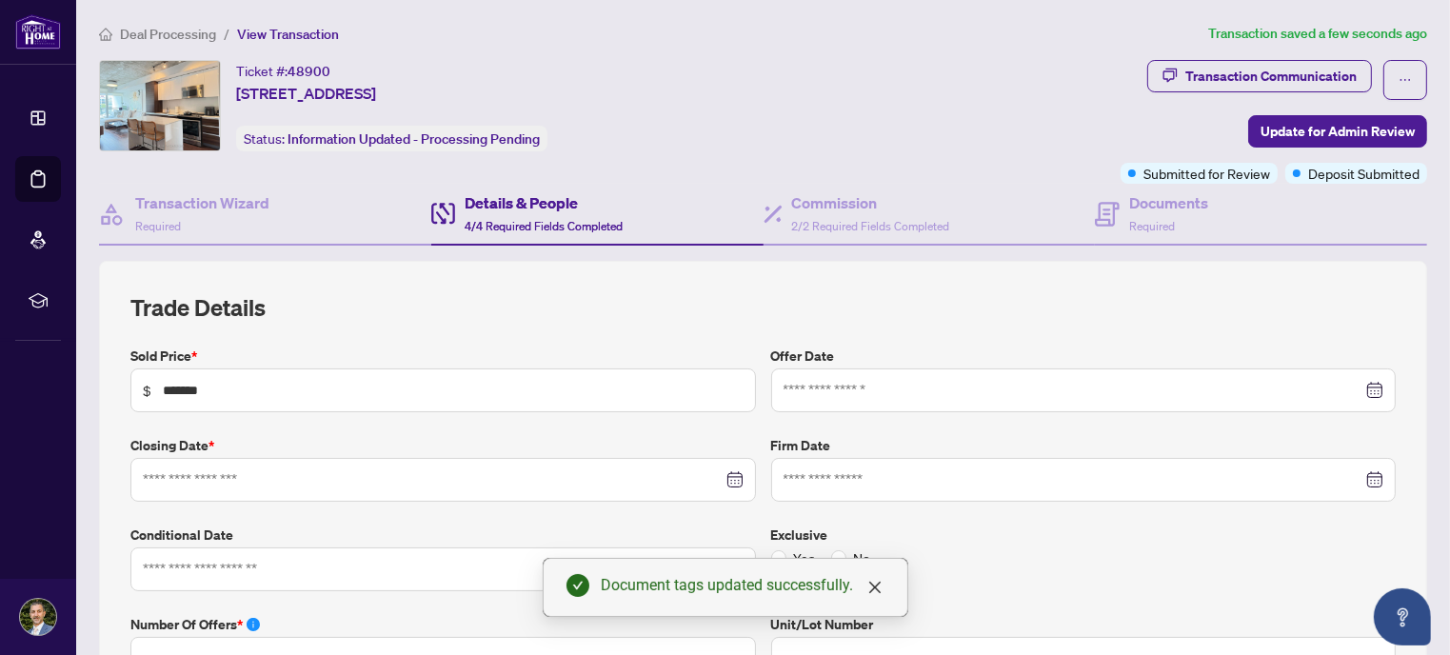
type input "**********"
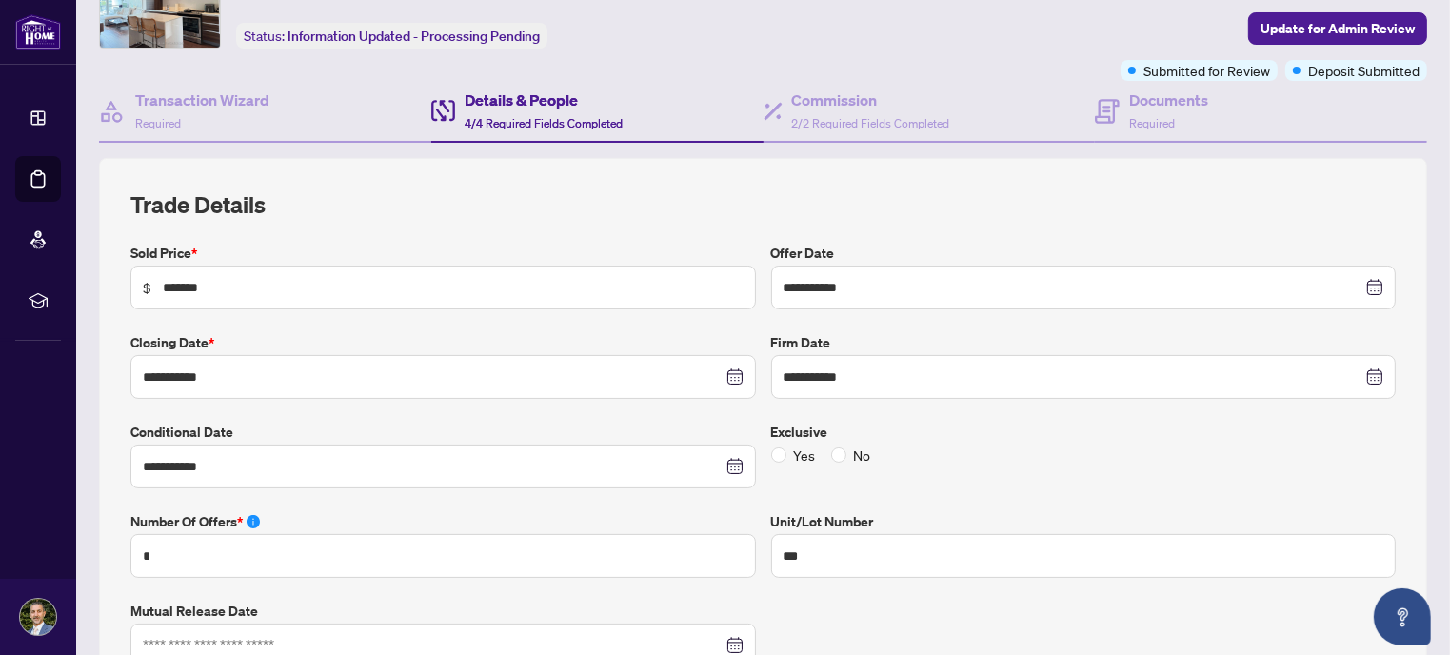
scroll to position [164, 0]
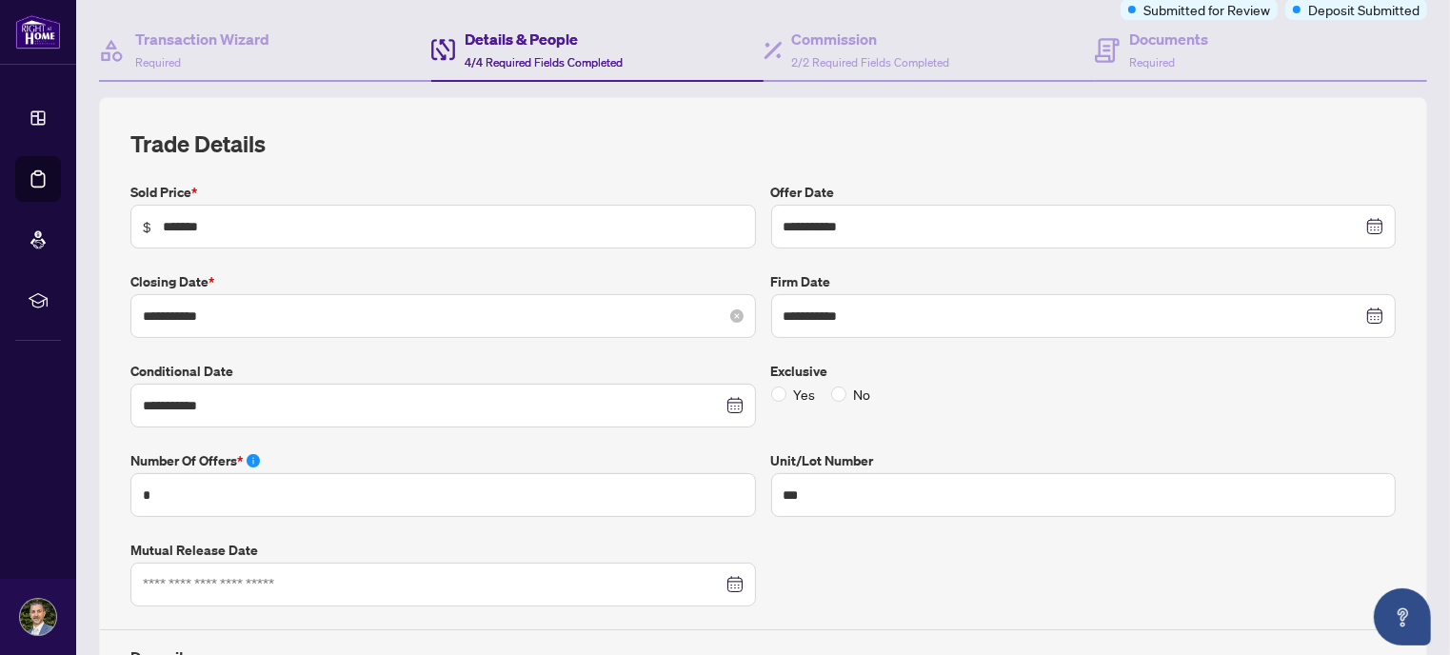
click at [534, 325] on div "**********" at bounding box center [443, 316] width 626 height 44
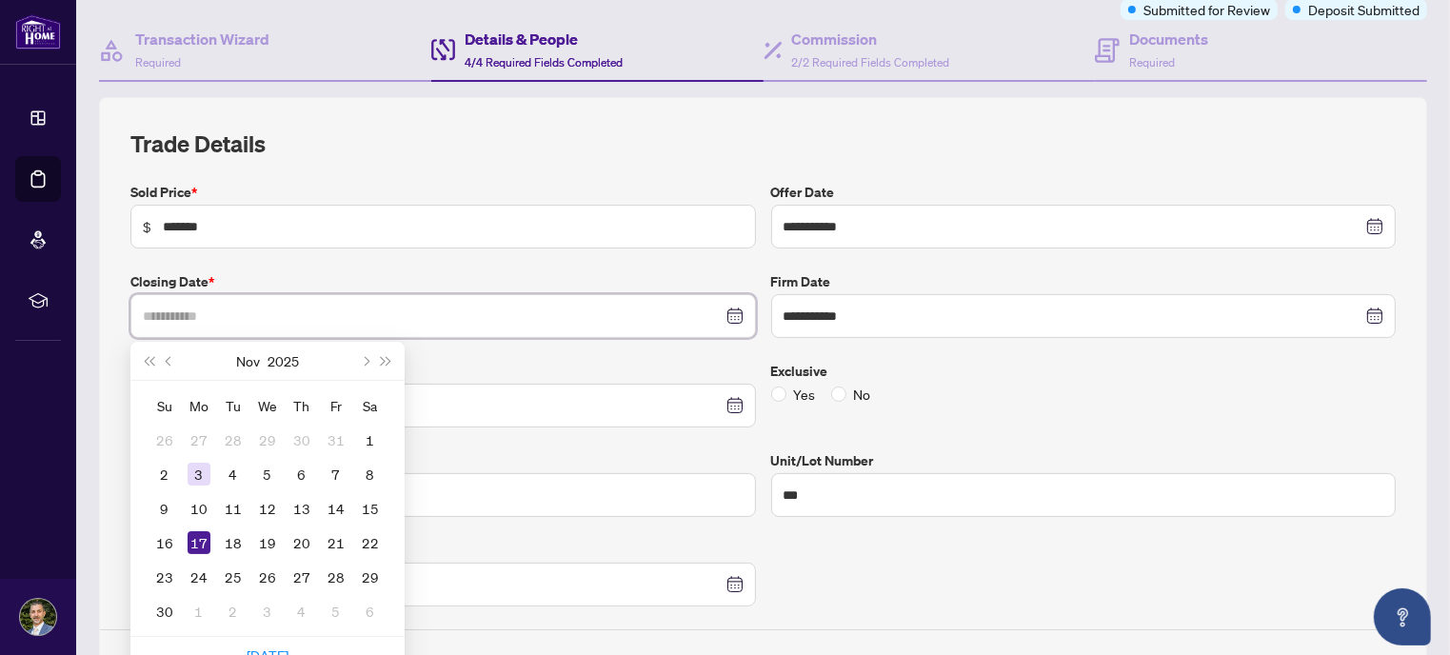
type input "**********"
click at [198, 475] on div "3" at bounding box center [199, 474] width 23 height 23
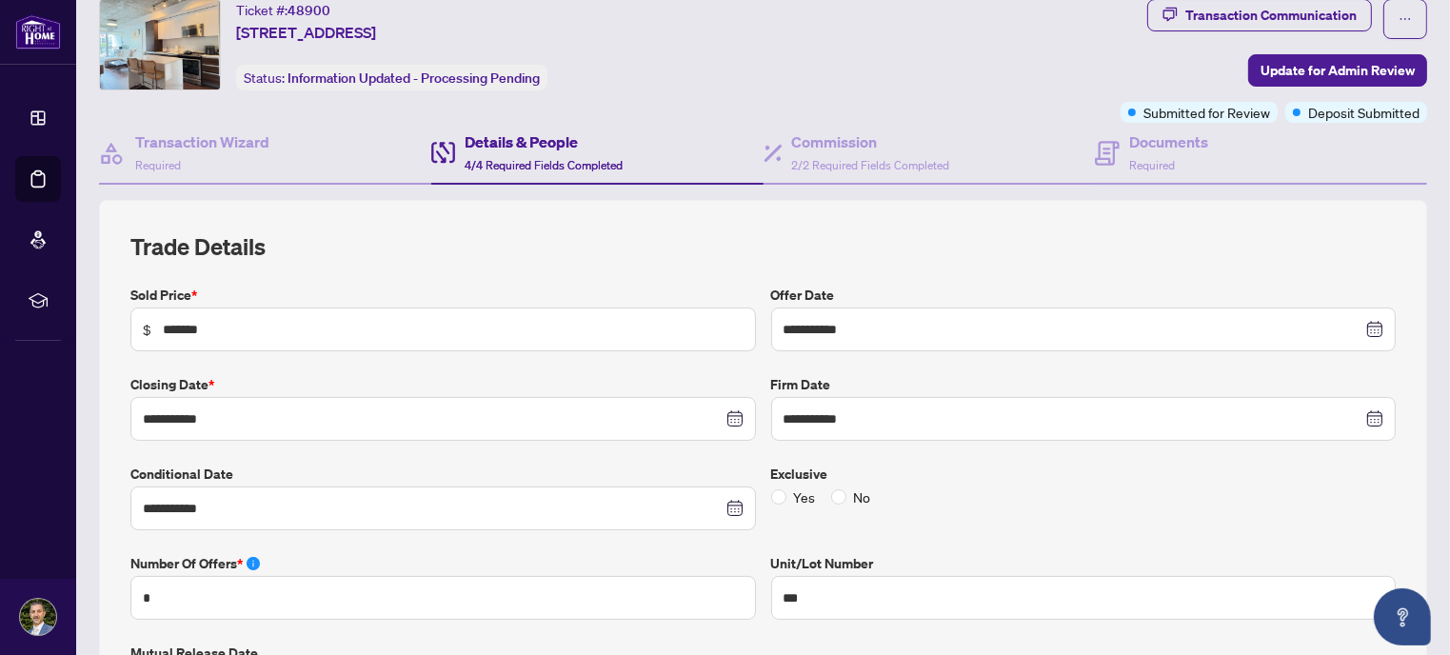
scroll to position [0, 0]
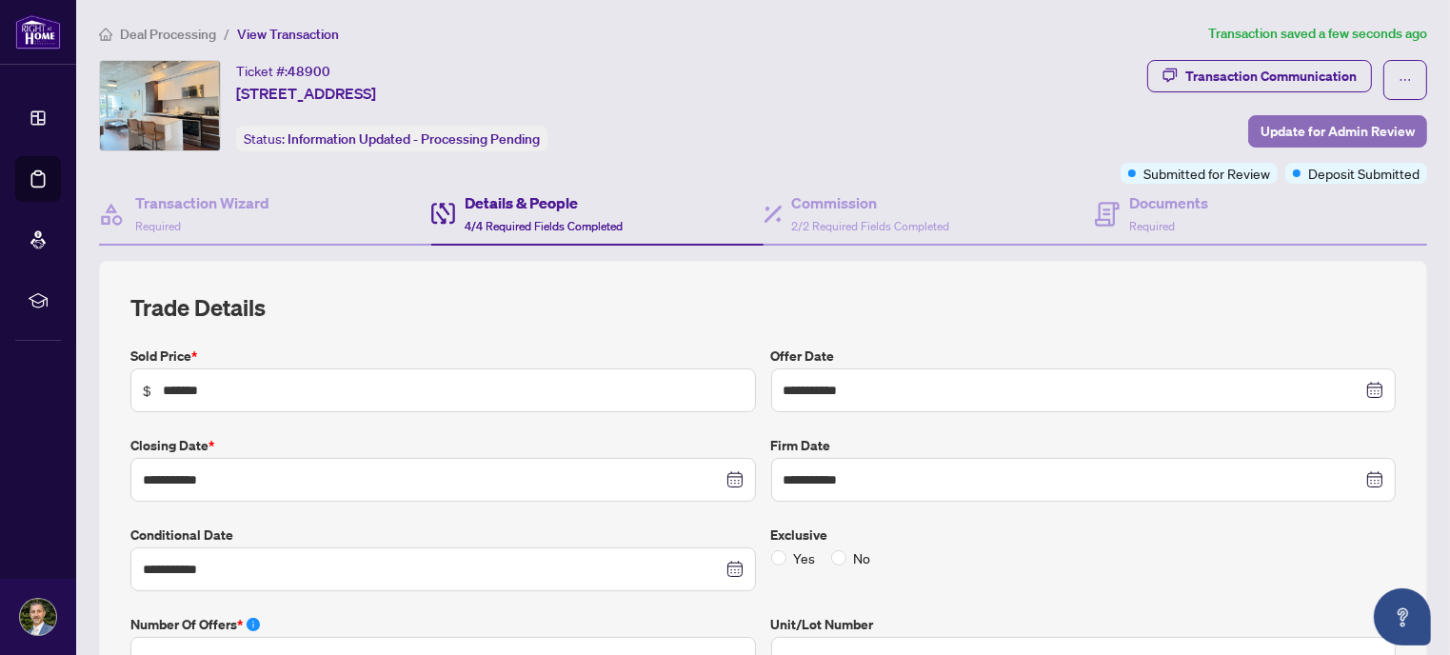
click at [1364, 132] on span "Update for Admin Review" at bounding box center [1338, 131] width 154 height 30
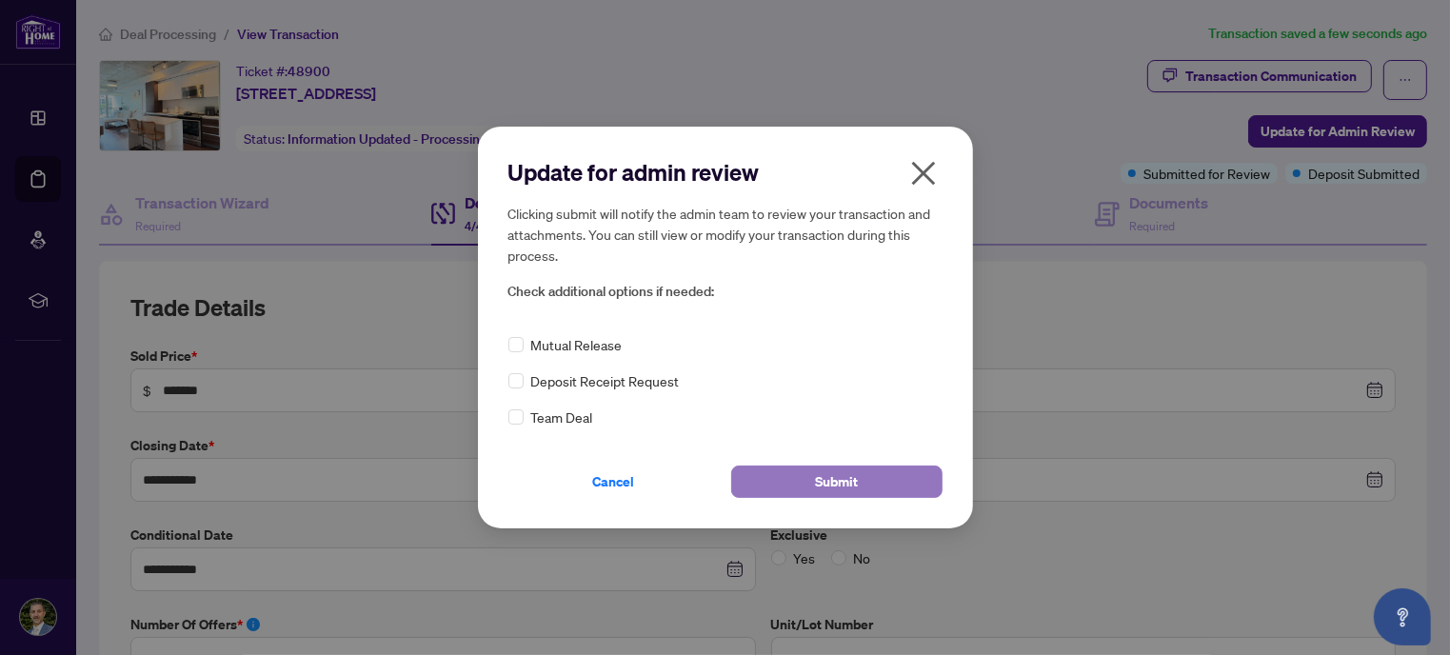
click at [811, 486] on button "Submit" at bounding box center [836, 482] width 211 height 32
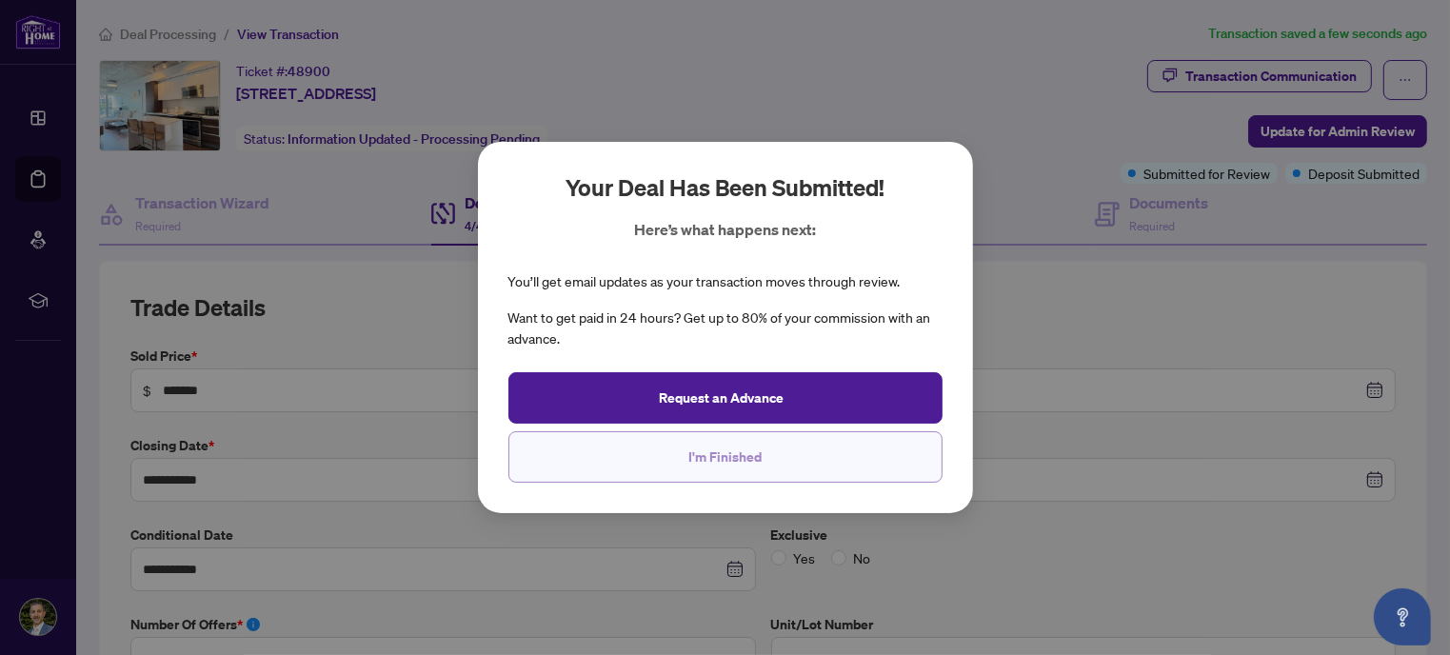
click at [726, 452] on span "I'm Finished" at bounding box center [724, 457] width 73 height 30
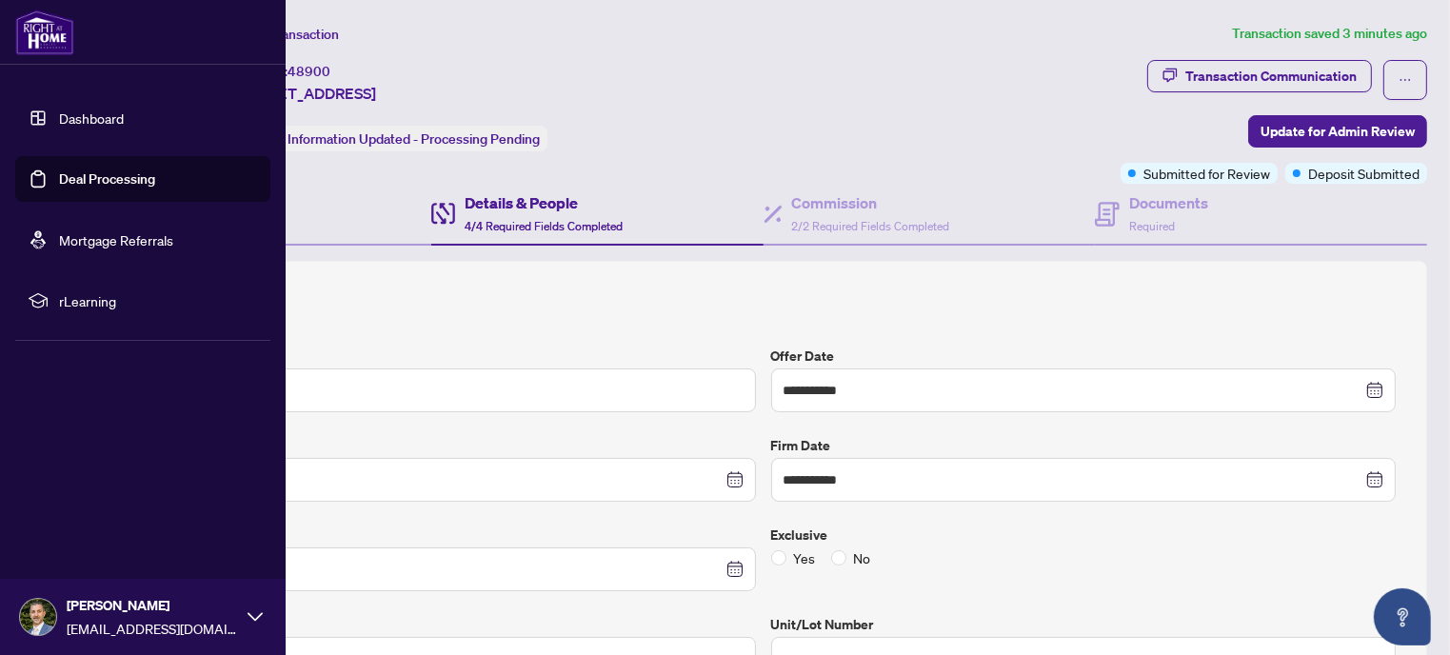
click at [88, 114] on link "Dashboard" at bounding box center [91, 117] width 65 height 17
